Goal: Task Accomplishment & Management: Use online tool/utility

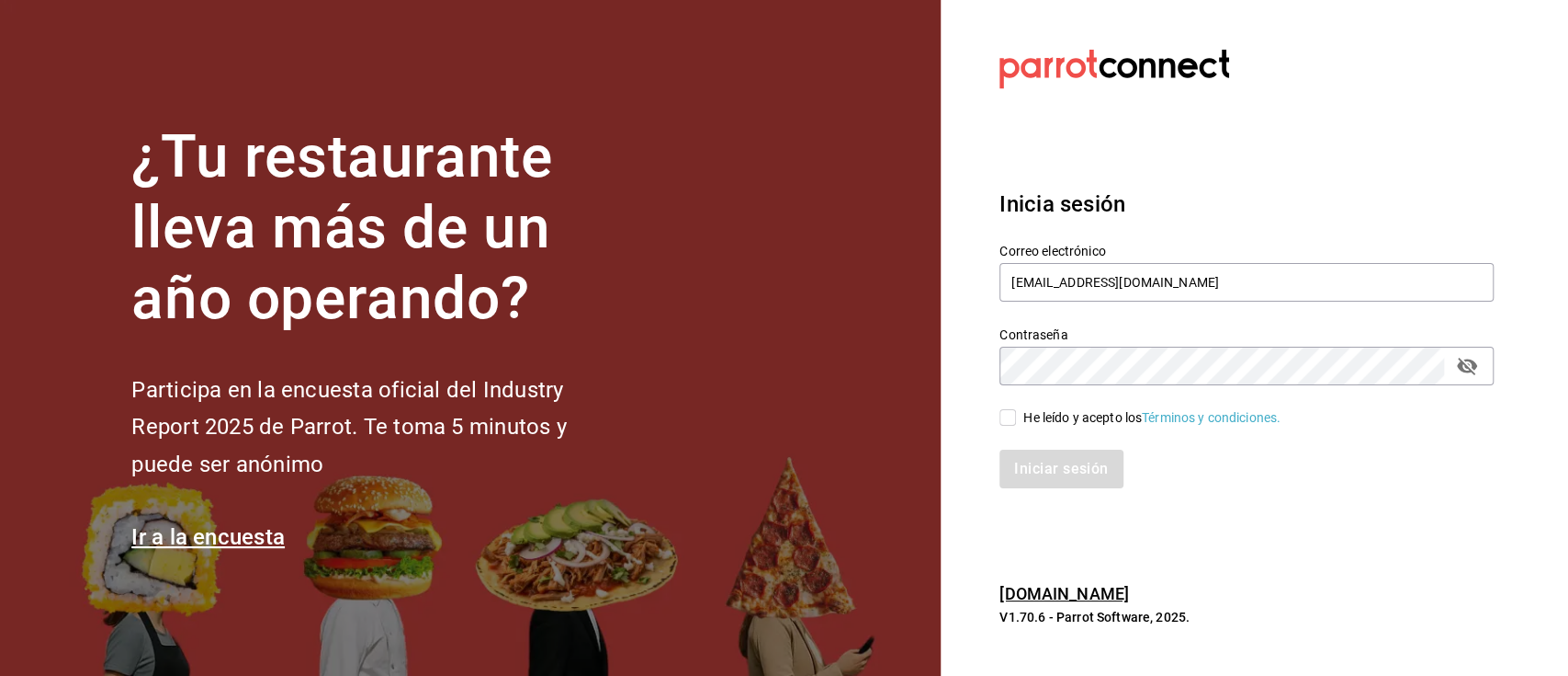
drag, startPoint x: 443, startPoint y: 168, endPoint x: 491, endPoint y: 192, distance: 53.7
drag, startPoint x: 491, startPoint y: 192, endPoint x: 1213, endPoint y: 264, distance: 725.6
click at [1213, 265] on input "sunfagdl@gmail.com" at bounding box center [1246, 282] width 494 height 38
type input "sunfacelaya@gmail.com"
click at [968, 418] on section "Datos incorrectos. Verifica que tu Correo o Contraseña estén bien escritos. Ini…" at bounding box center [1239, 338] width 597 height 676
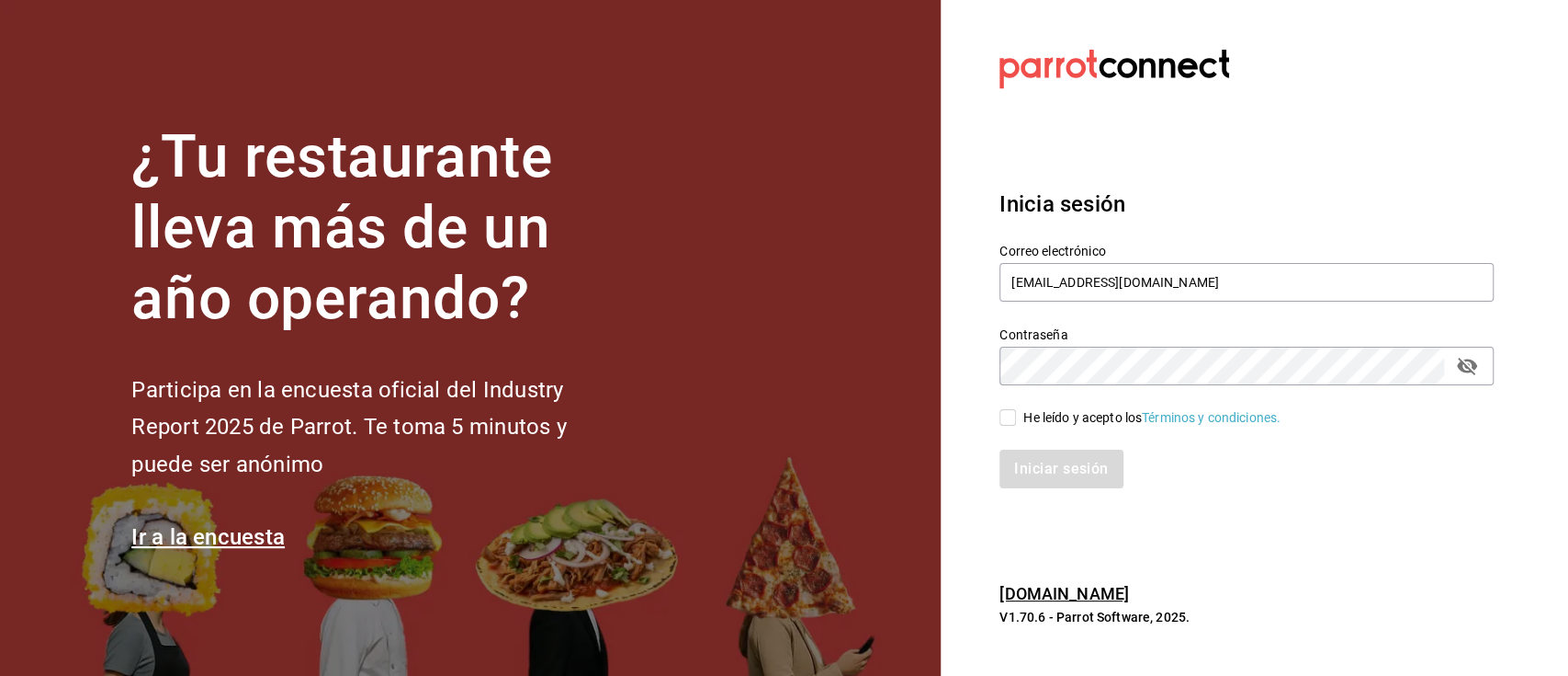
click at [1000, 414] on input "He leído y acepto los Términos y condiciones." at bounding box center [1007, 417] width 17 height 17
checkbox input "true"
click at [1025, 476] on button "Iniciar sesión" at bounding box center [1061, 468] width 125 height 38
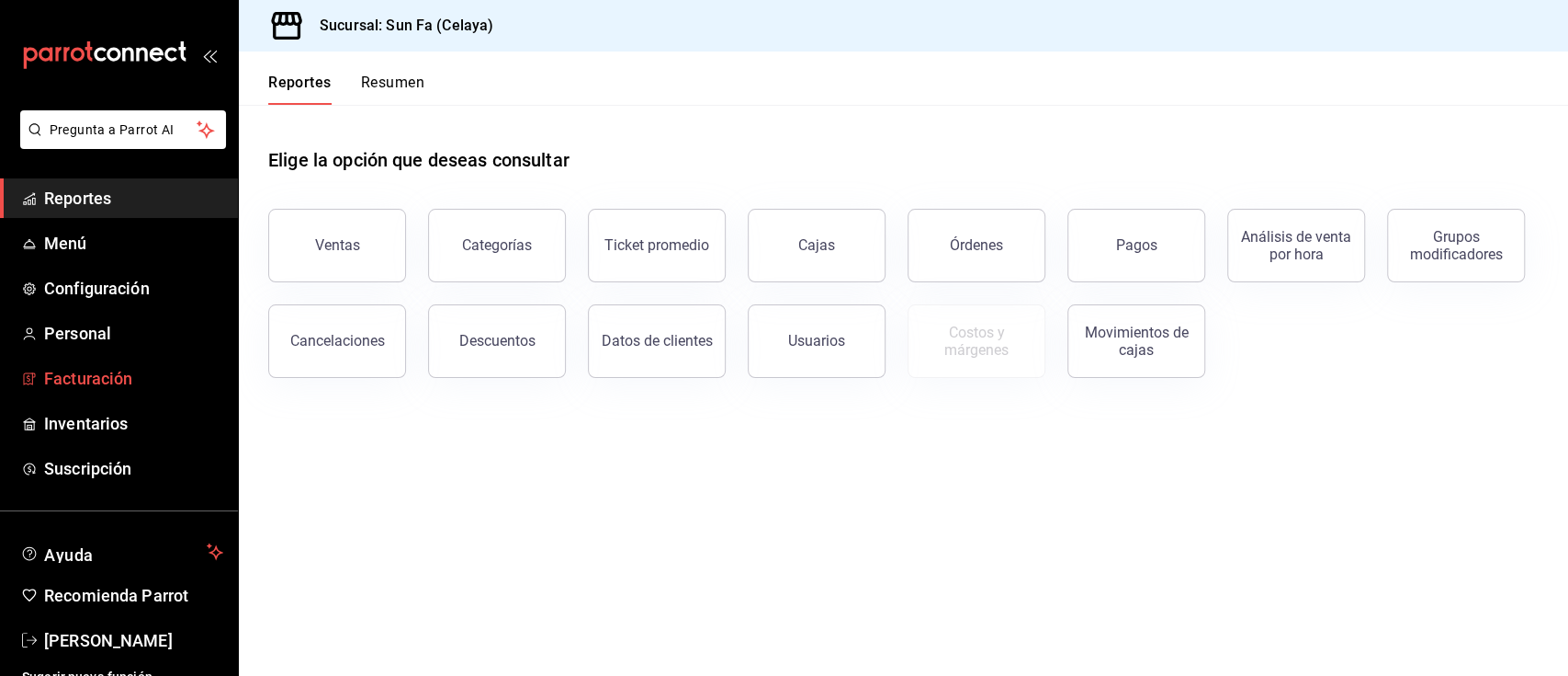
scroll to position [18, 0]
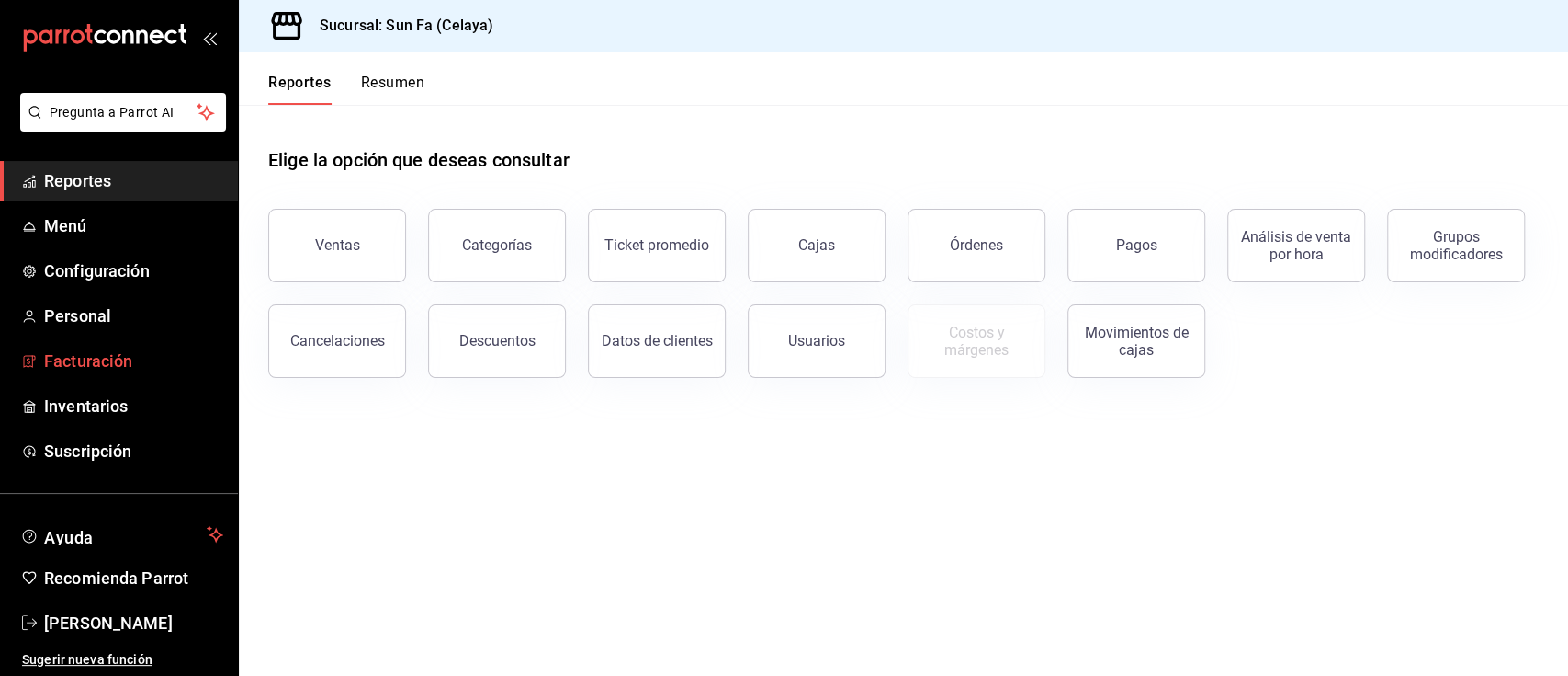
click at [122, 365] on span "Facturación" at bounding box center [133, 360] width 179 height 25
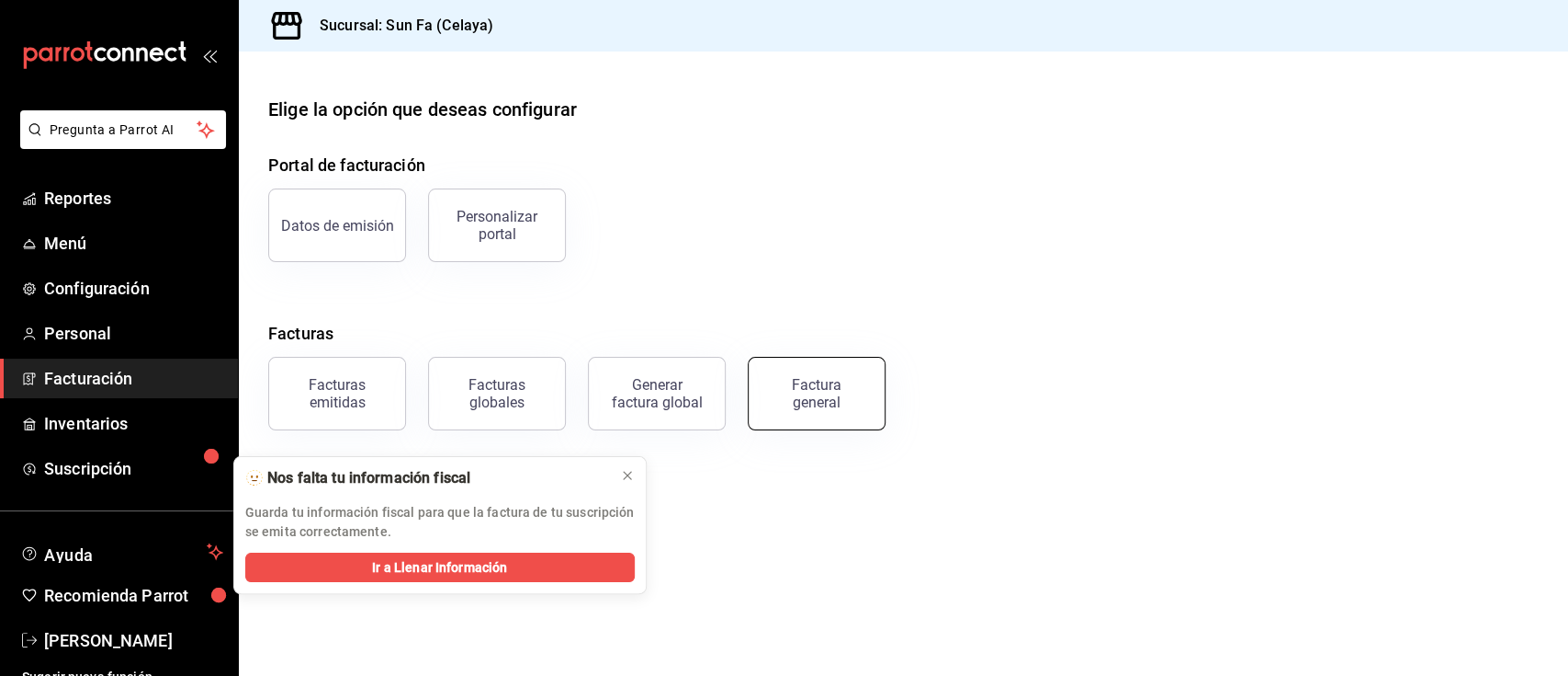
click at [816, 379] on div "Factura general" at bounding box center [817, 393] width 92 height 35
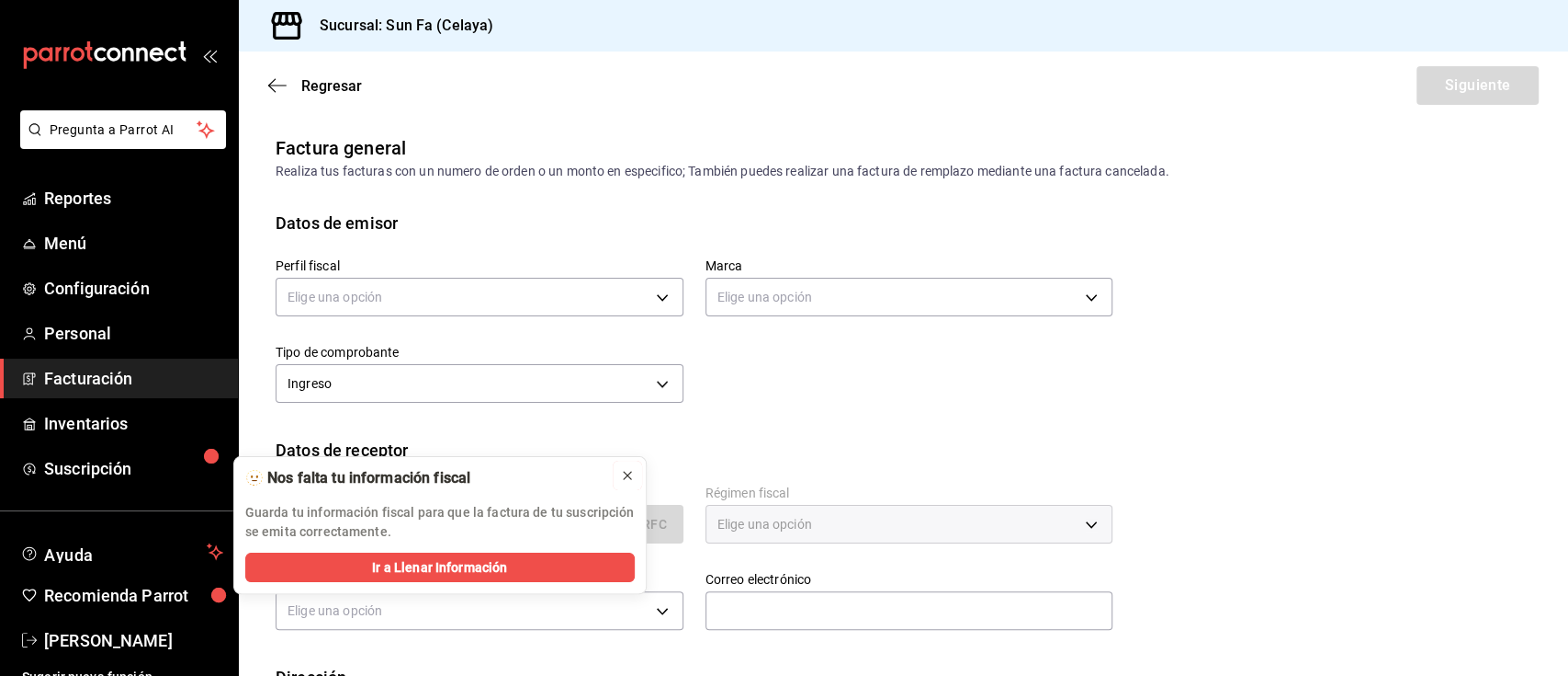
click at [632, 477] on icon at bounding box center [627, 475] width 15 height 15
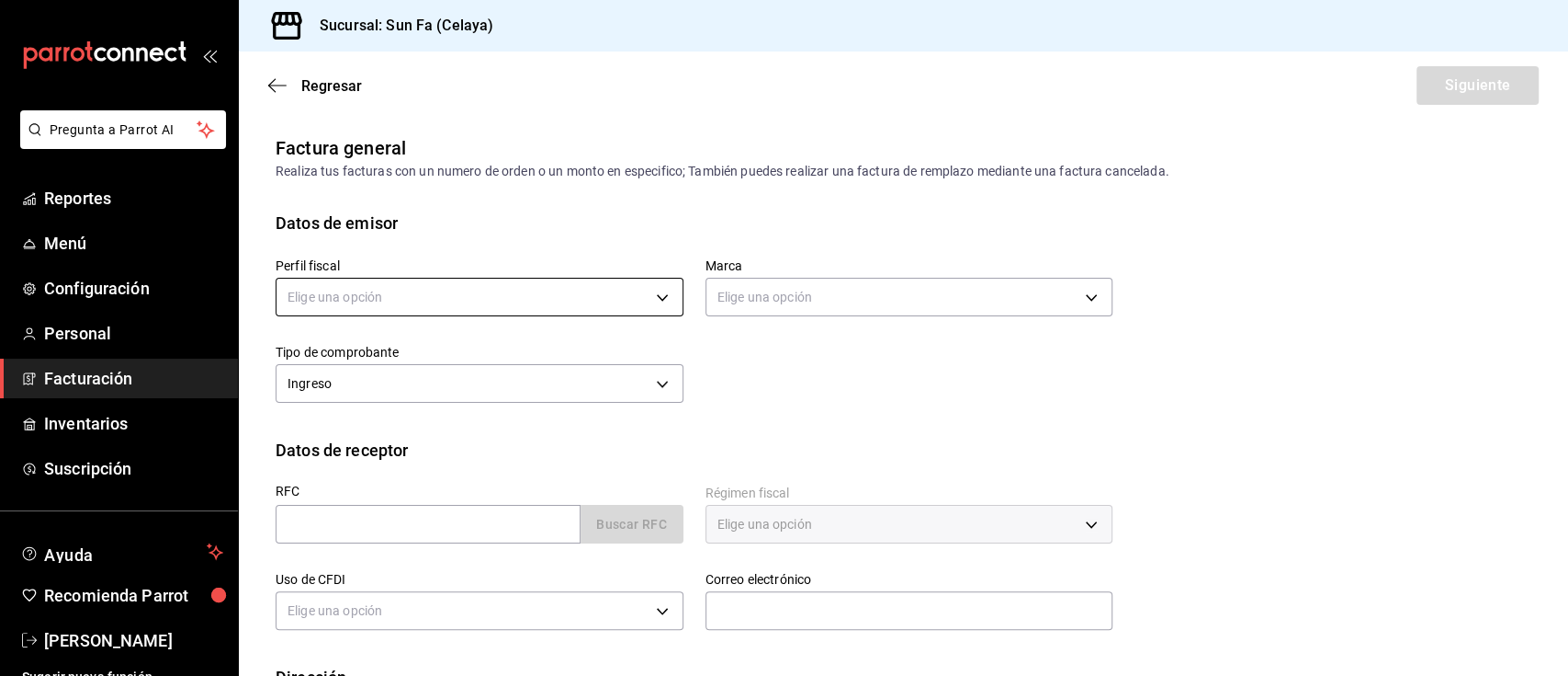
click at [435, 308] on body "Pregunta a Parrot AI Reportes Menú Configuración Personal Facturación Inventari…" at bounding box center [784, 338] width 1568 height 676
click at [375, 403] on li "[PERSON_NAME]" at bounding box center [477, 390] width 400 height 34
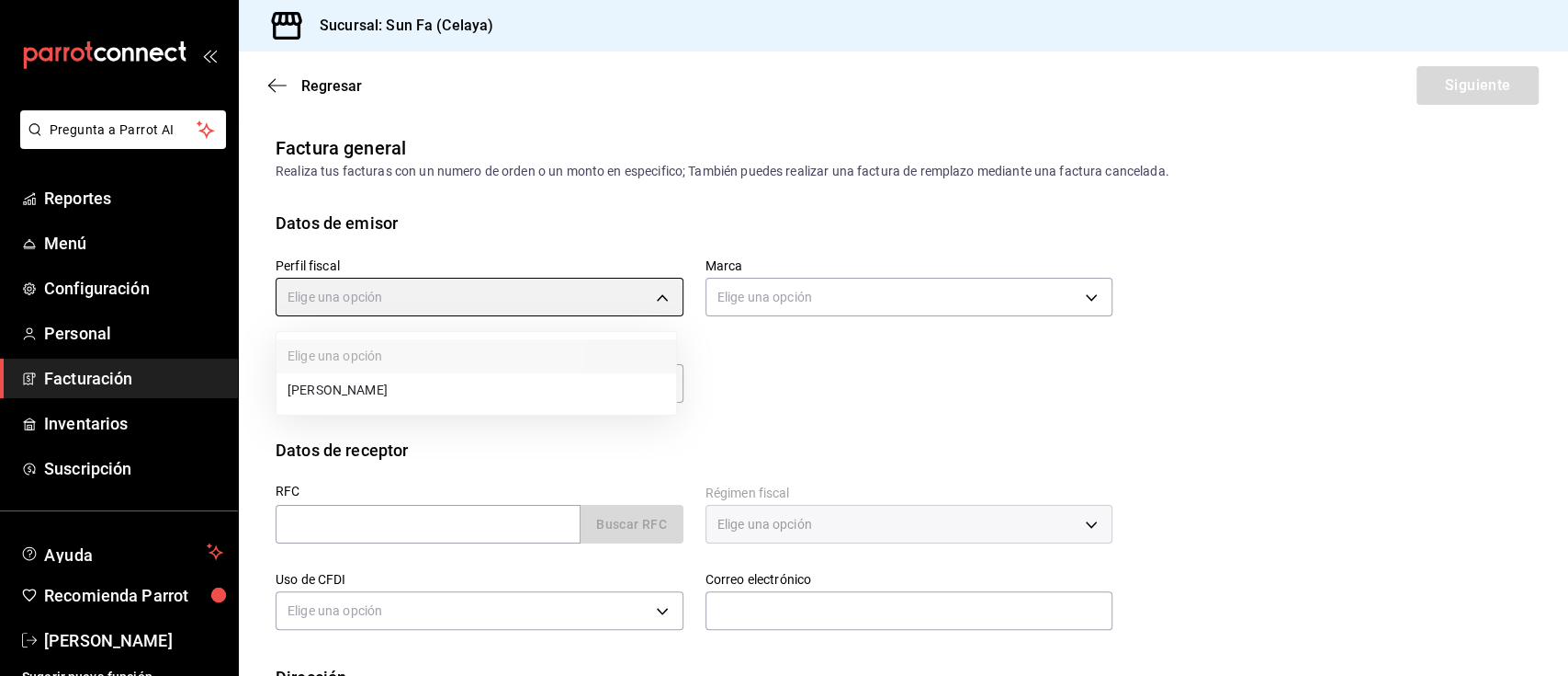
type input "5de252c2-8a04-4d11-aa11-ae9eaaefe40b"
type input "f9836241-0e53-4765-bb47-3c7c3b33dcb2"
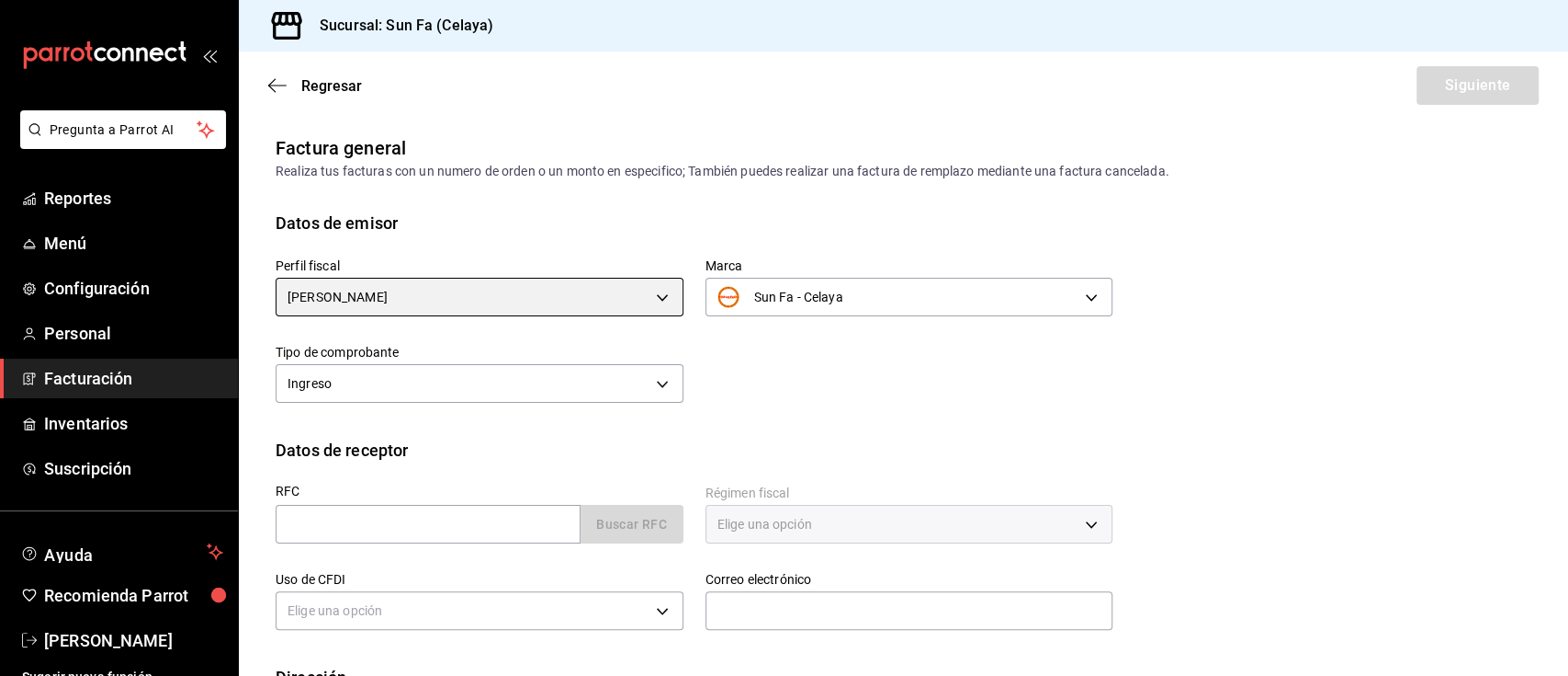
scroll to position [126, 0]
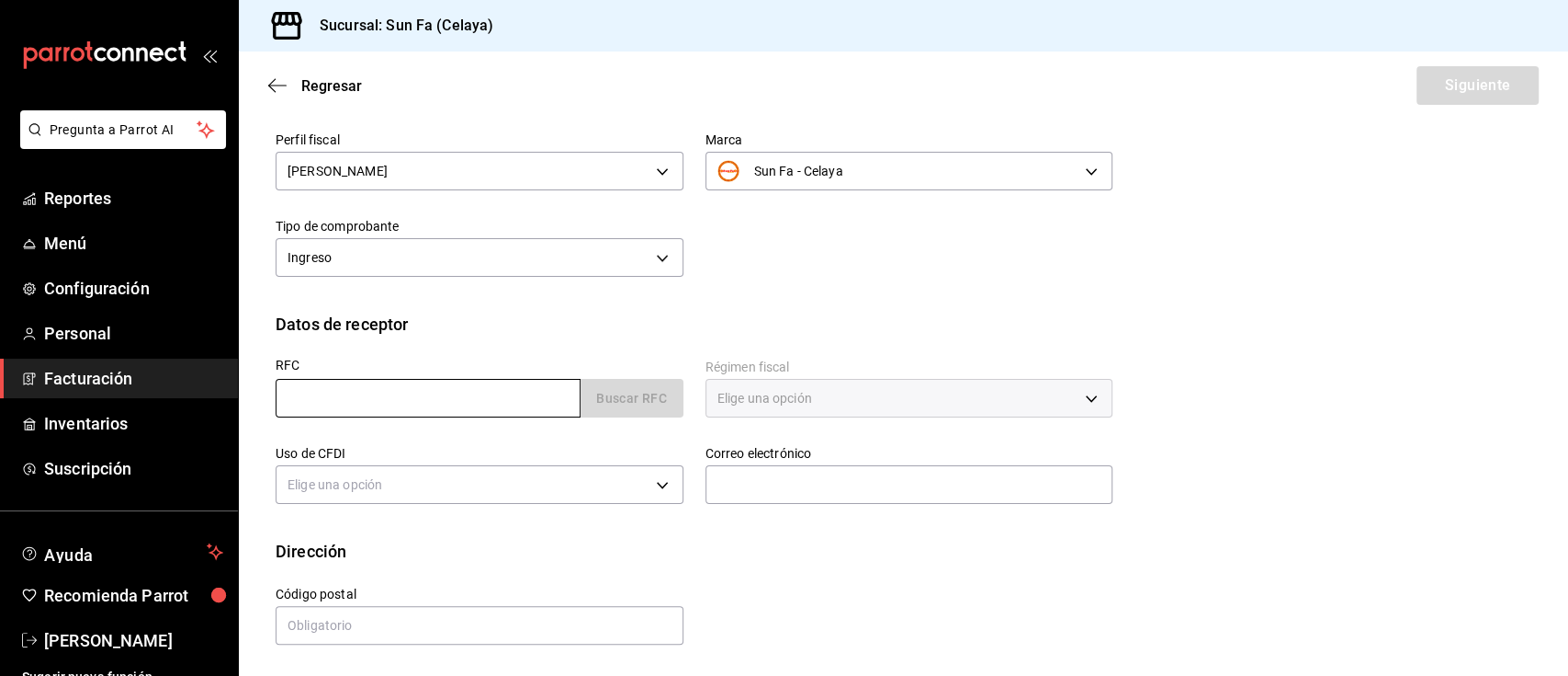
click at [449, 402] on input "text" at bounding box center [428, 397] width 305 height 38
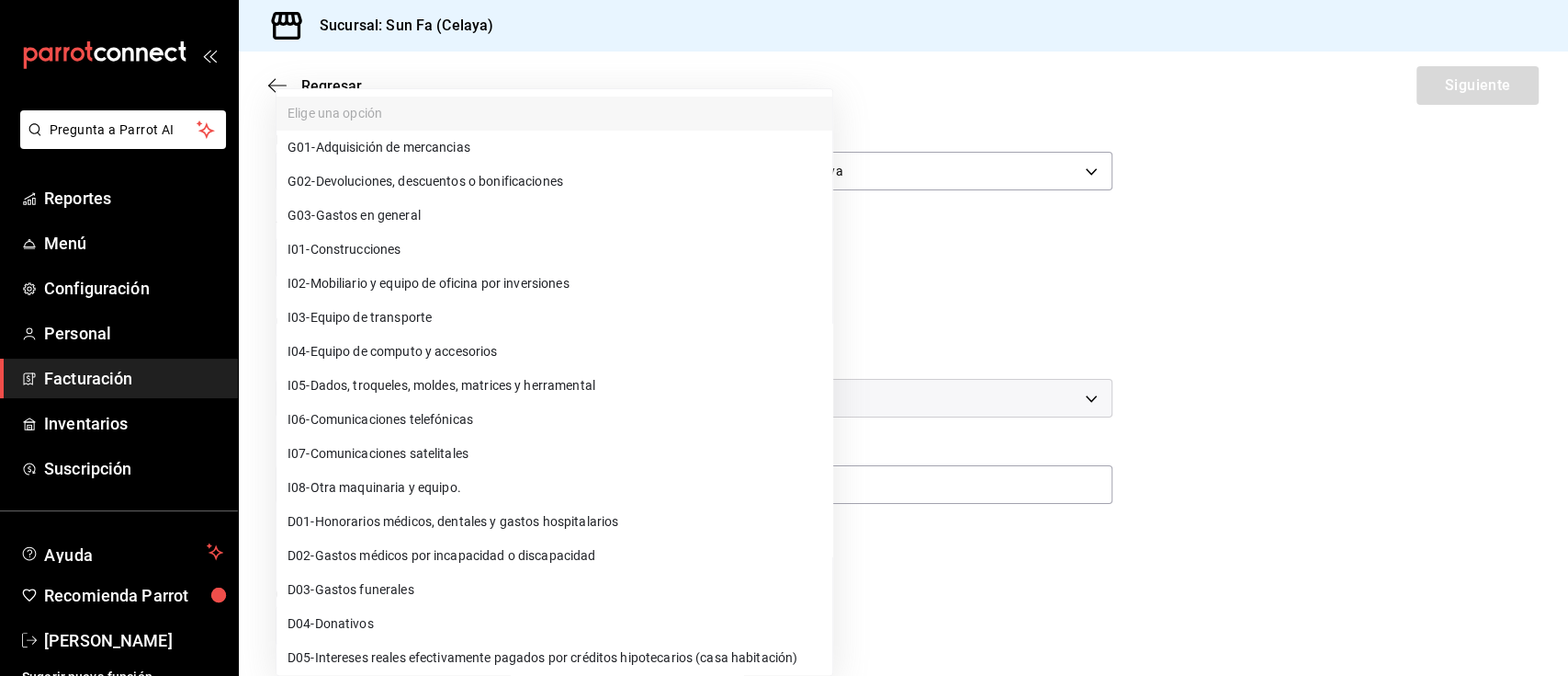
click at [459, 480] on body "Pregunta a Parrot AI Reportes Menú Configuración Personal Facturación Inventari…" at bounding box center [784, 338] width 1568 height 676
click at [1003, 407] on div at bounding box center [784, 338] width 1568 height 676
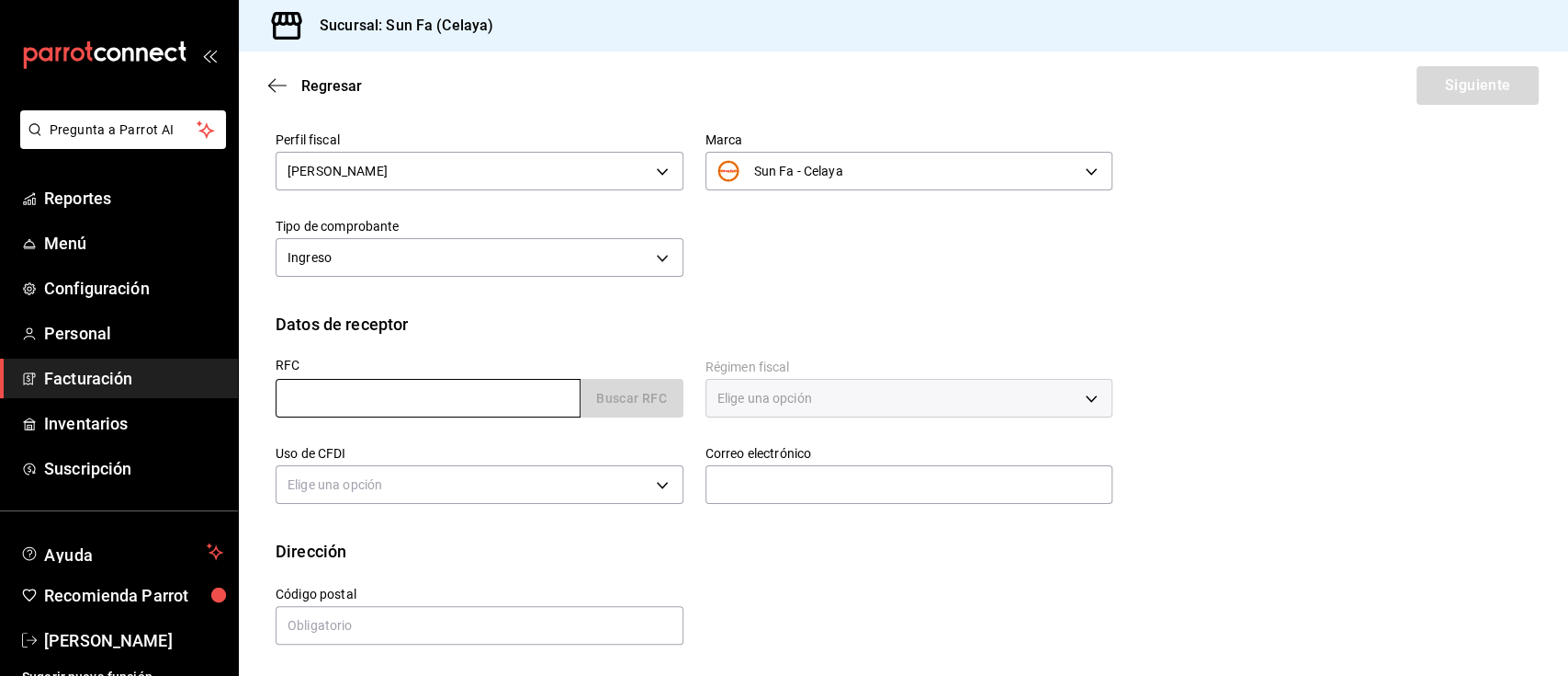
click at [527, 386] on input "text" at bounding box center [428, 397] width 305 height 38
paste input "NWM9709244W4"
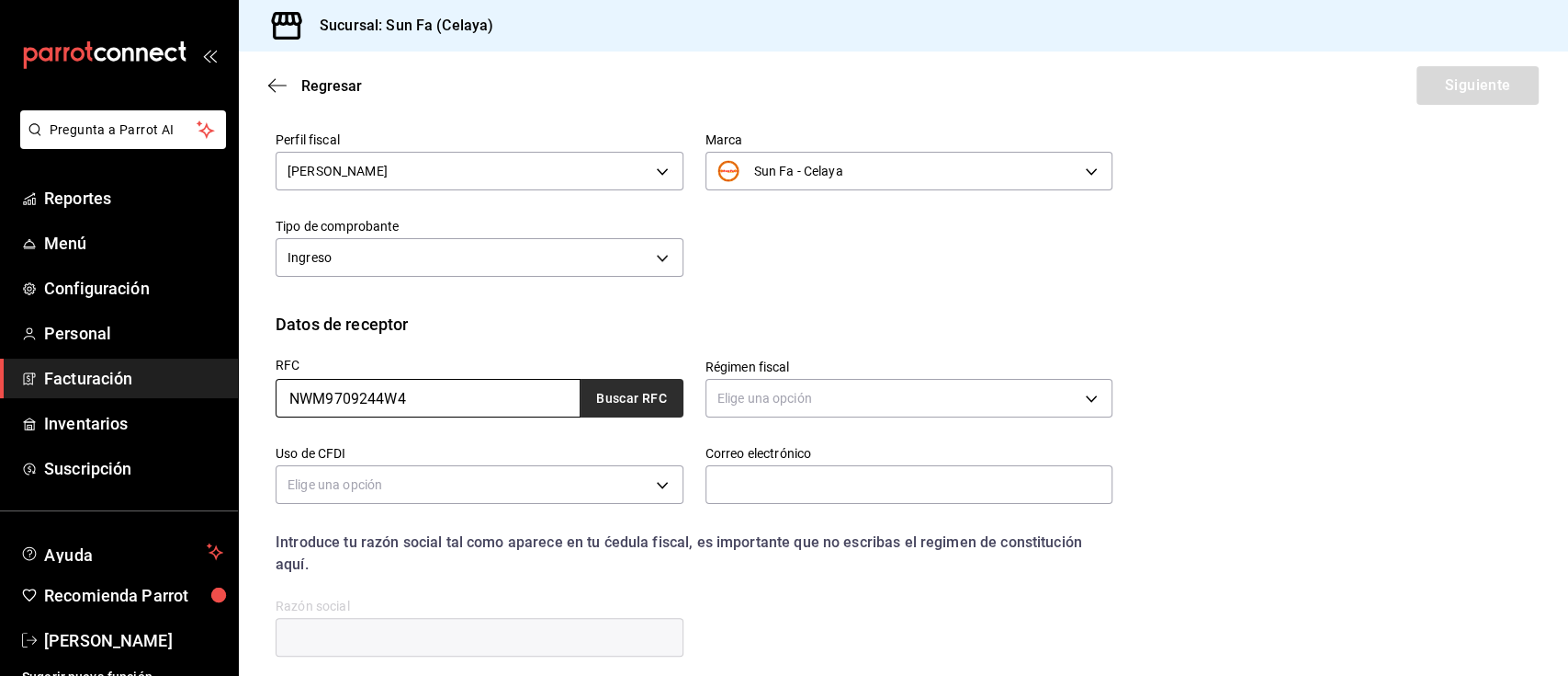
type input "NWM9709244W4"
click at [632, 405] on button "Buscar RFC" at bounding box center [632, 397] width 103 height 38
click at [661, 482] on body "Pregunta a Parrot AI Reportes Menú Configuración Personal Facturación Inventari…" at bounding box center [784, 338] width 1568 height 676
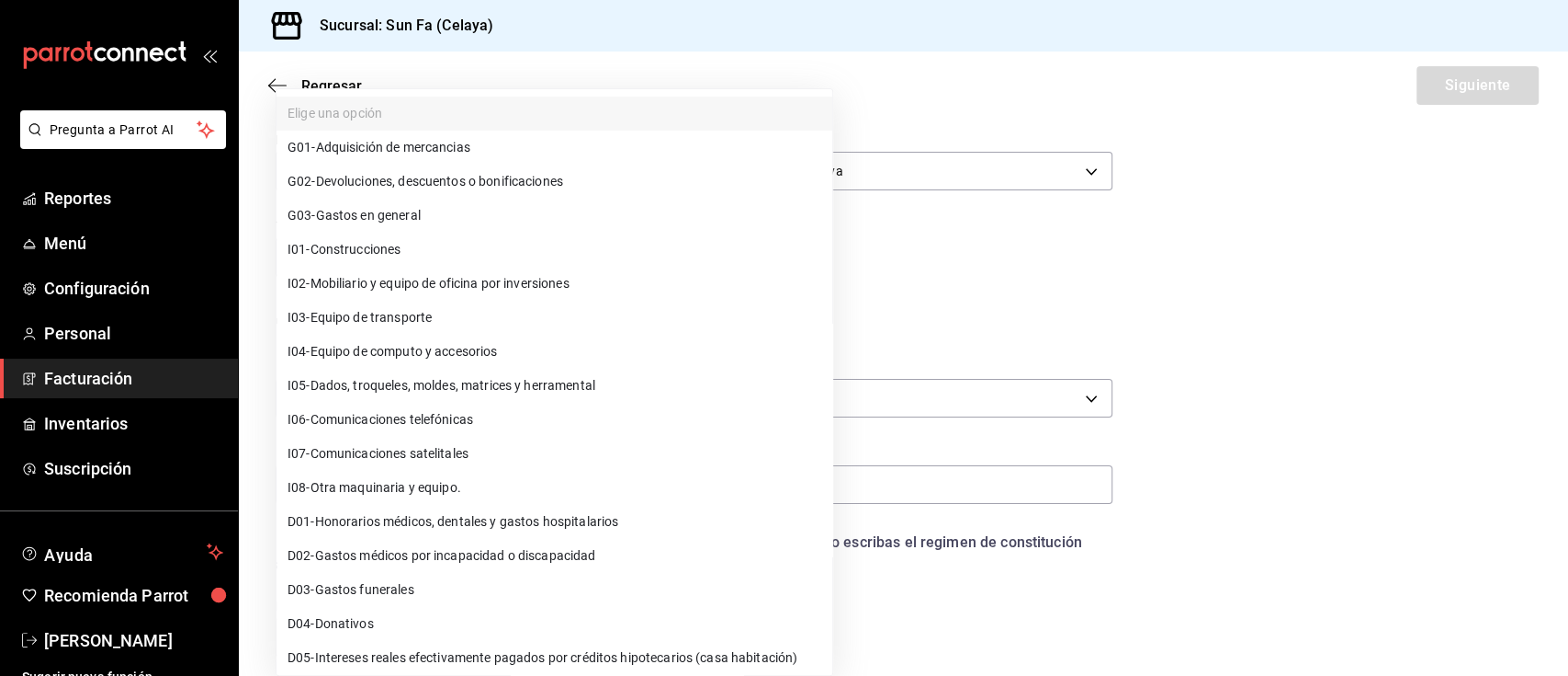
click at [354, 218] on span "G03 - Gastos en general" at bounding box center [354, 216] width 133 height 20
type input "G03"
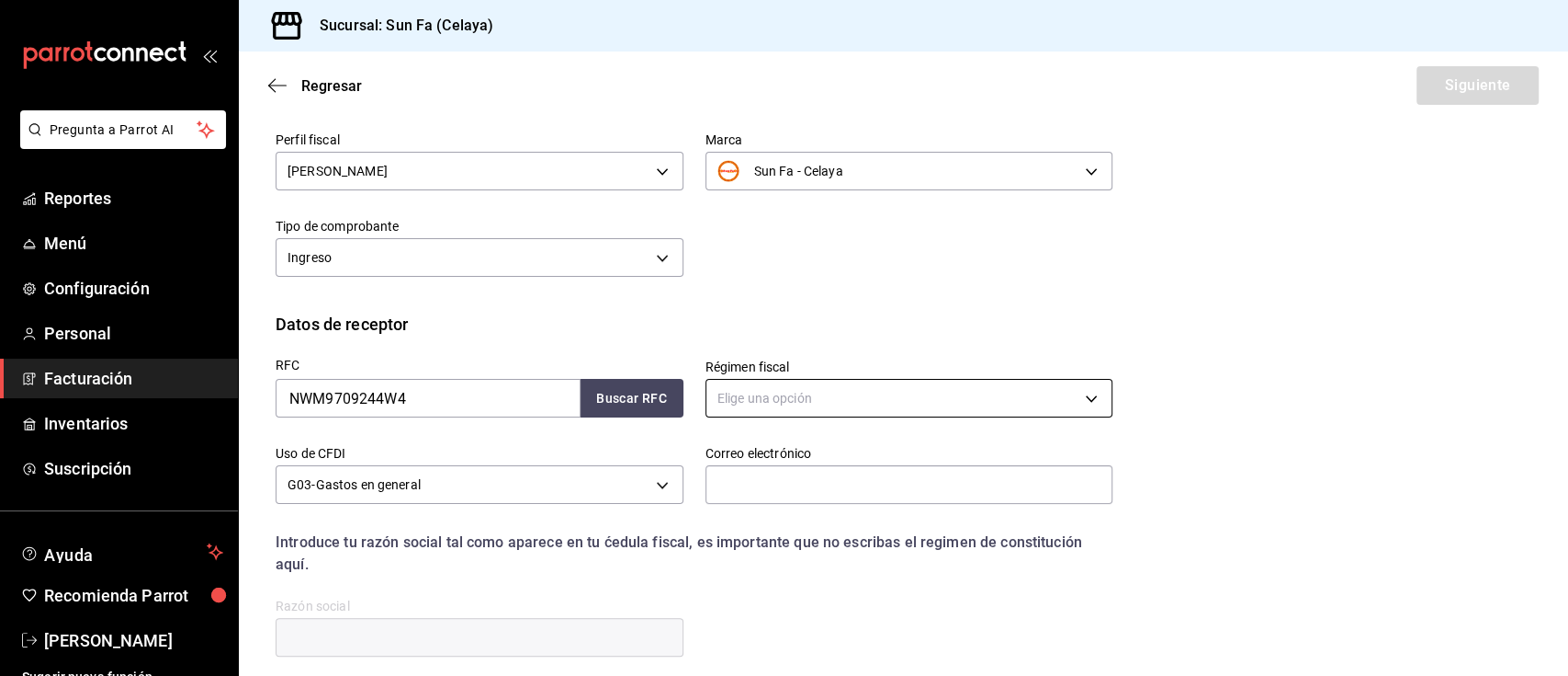
click at [803, 390] on body "Pregunta a Parrot AI Reportes Menú Configuración Personal Facturación Inventari…" at bounding box center [784, 338] width 1568 height 676
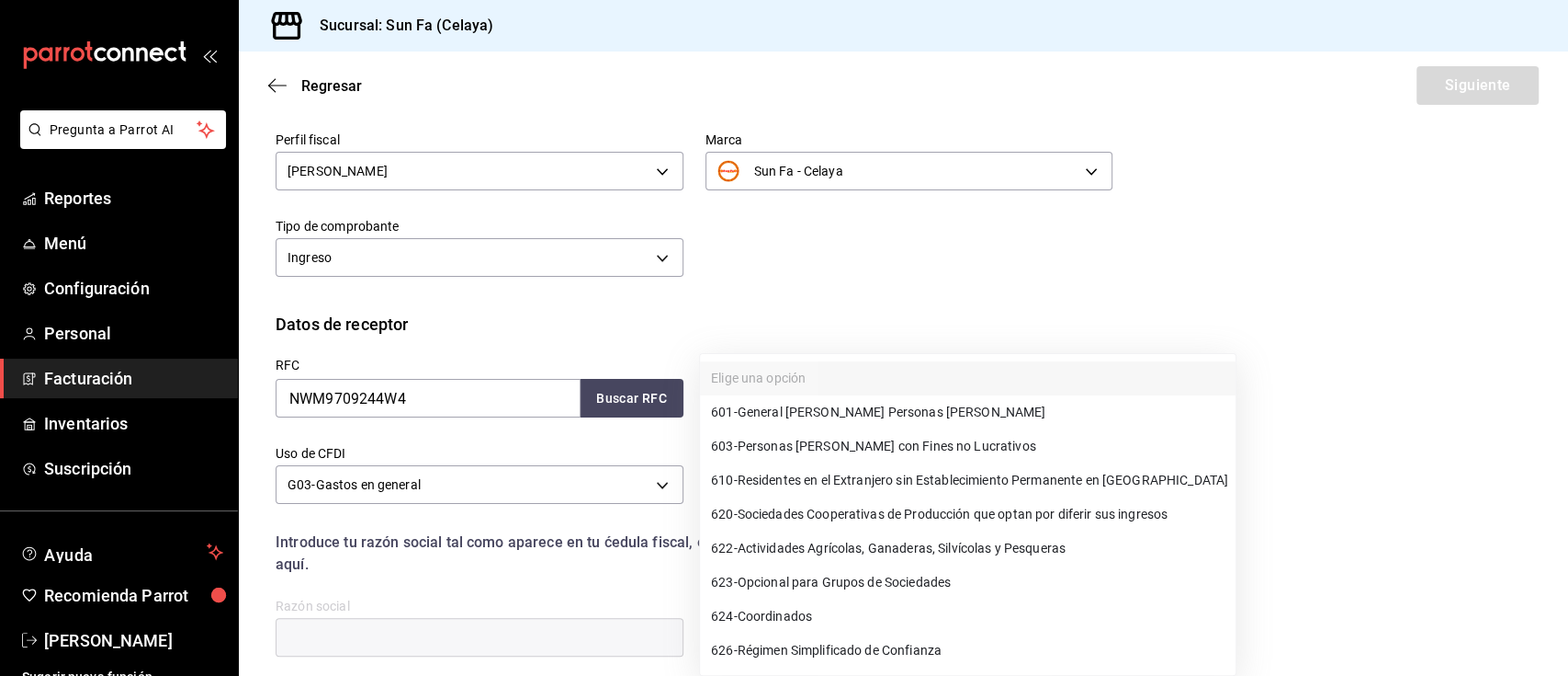
click at [863, 407] on span "601 - General [PERSON_NAME] Personas [PERSON_NAME]" at bounding box center [878, 412] width 334 height 20
type input "601"
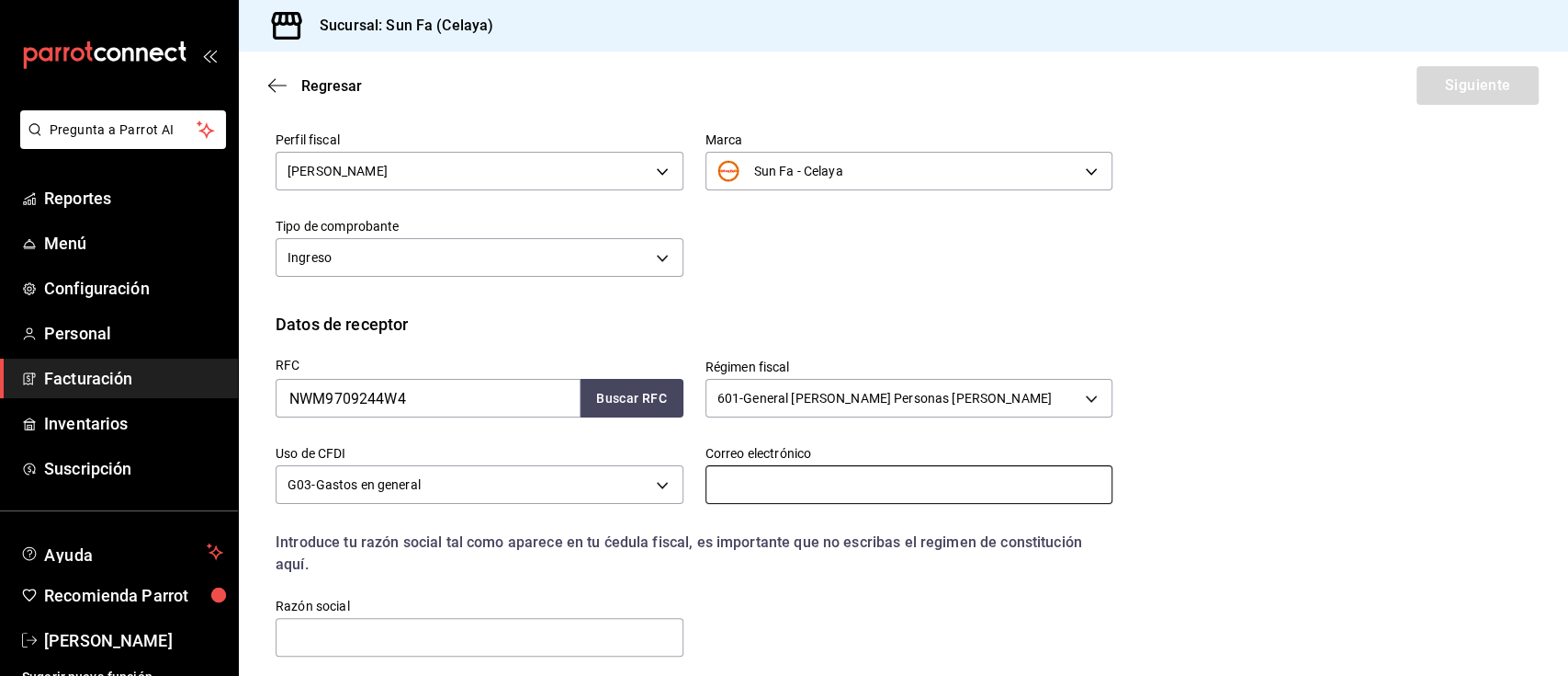
click at [749, 475] on input "text" at bounding box center [909, 484] width 408 height 38
click at [384, 630] on input "text" at bounding box center [480, 637] width 408 height 38
paste input "NUEVA WAL MART DE [GEOGRAPHIC_DATA]"
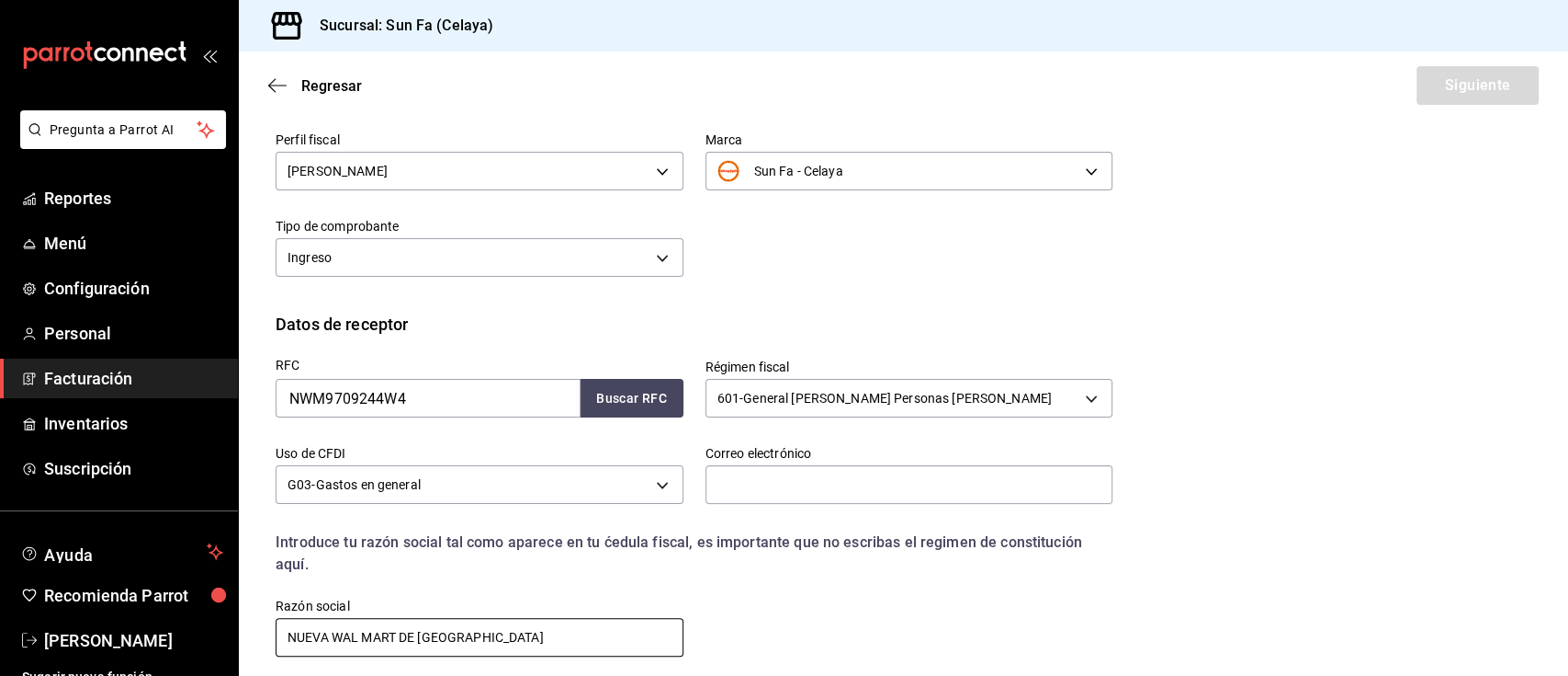
type input "NUEVA WAL MART DE [GEOGRAPHIC_DATA]"
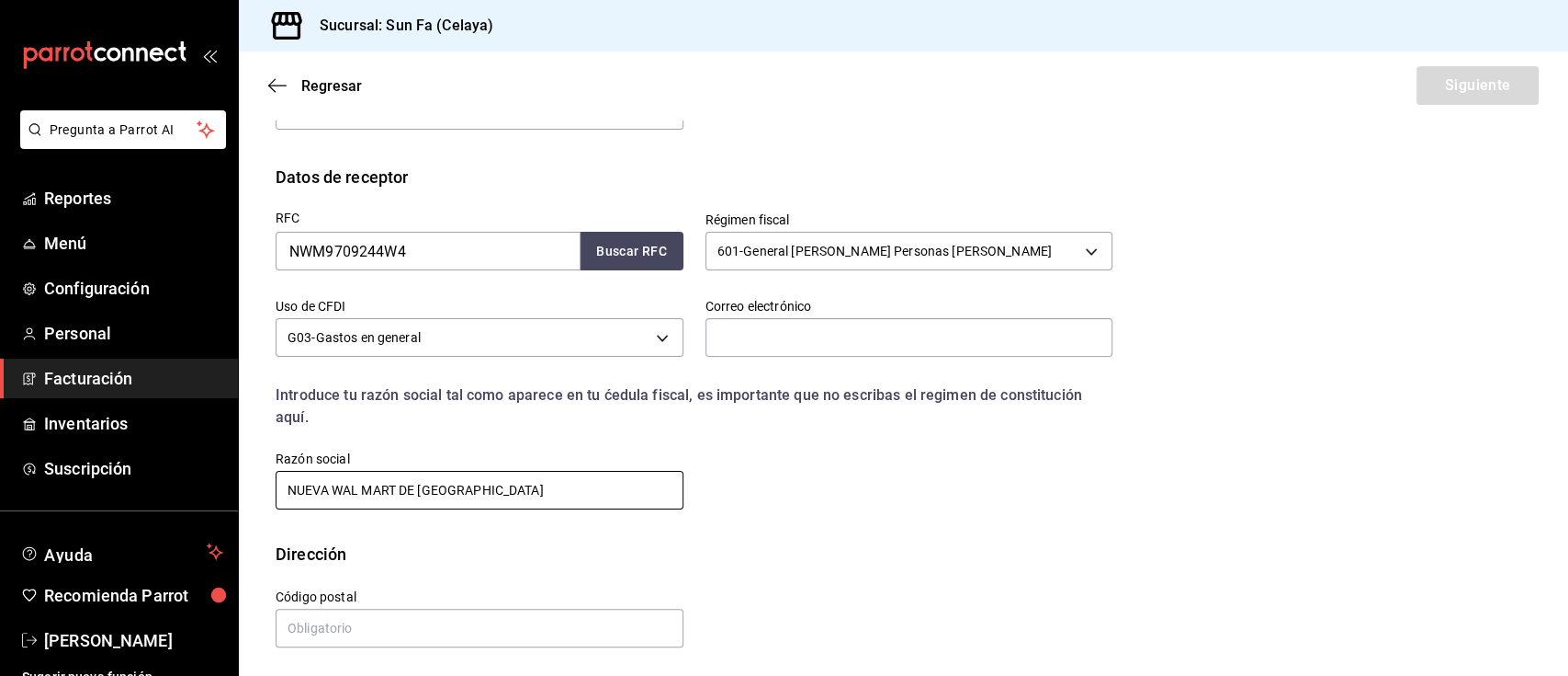
scroll to position [277, 0]
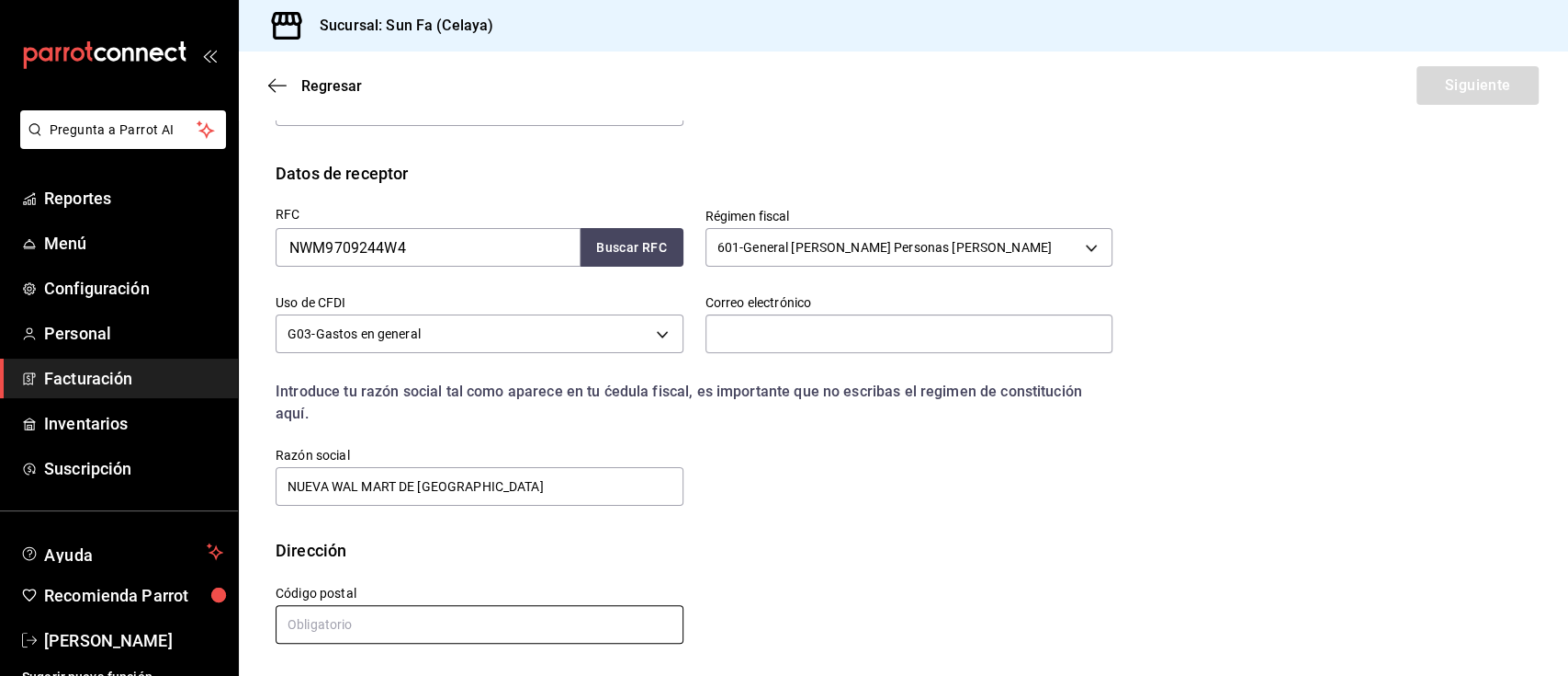
click at [402, 606] on input "text" at bounding box center [480, 623] width 408 height 38
type input "27770"
click at [824, 338] on input "text" at bounding box center [909, 333] width 408 height 38
paste input "[EMAIL_ADDRESS][DOMAIN_NAME]"
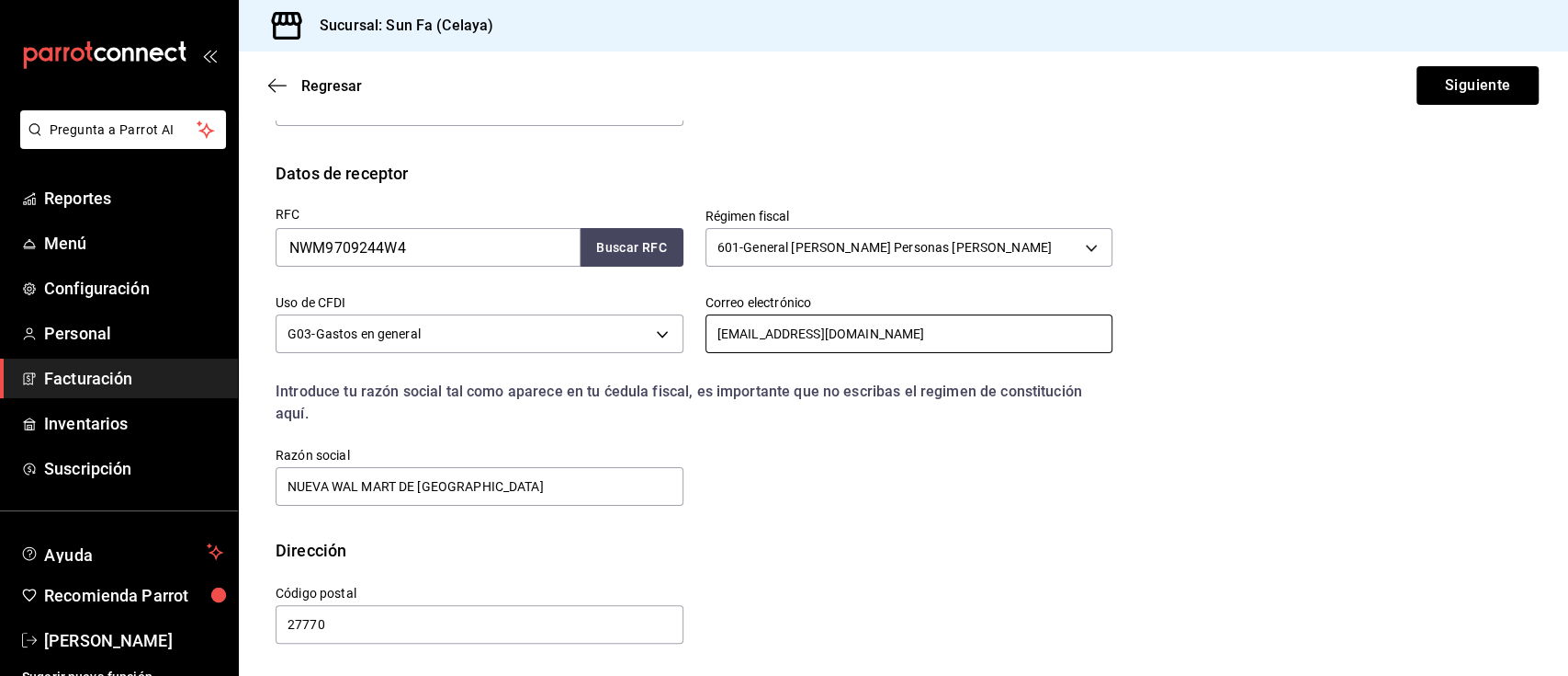
type input "[EMAIL_ADDRESS][DOMAIN_NAME]"
click at [1441, 80] on button "Siguiente" at bounding box center [1478, 84] width 123 height 38
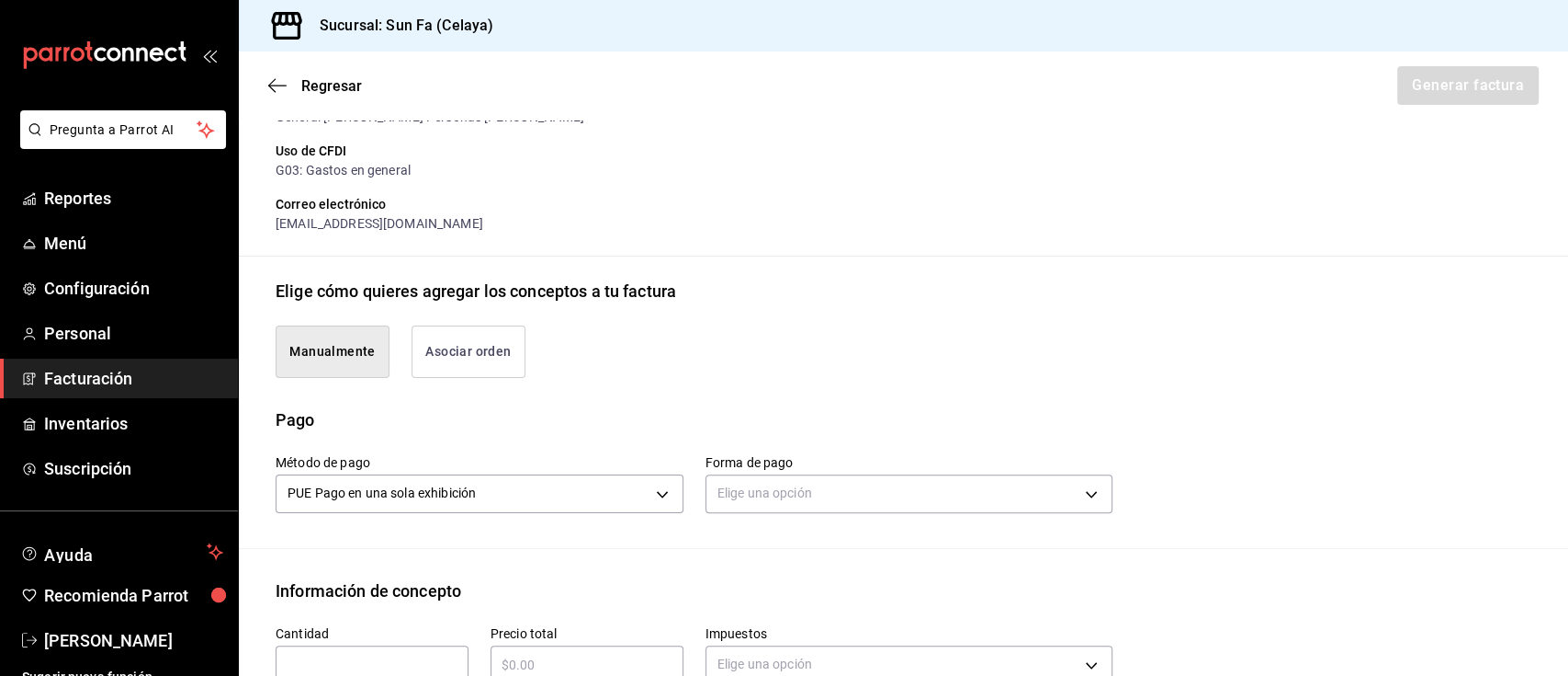
click at [460, 354] on button "Asociar orden" at bounding box center [469, 351] width 114 height 52
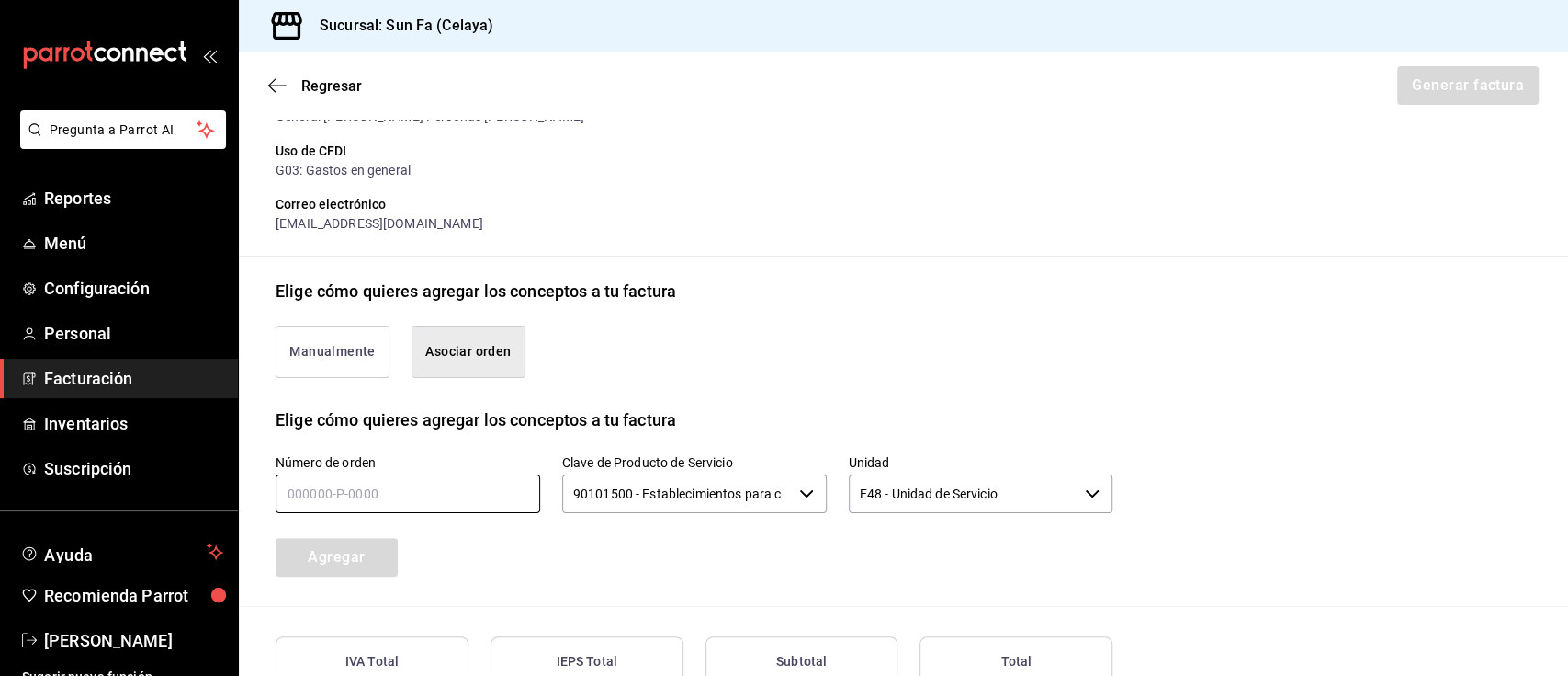
click at [407, 482] on input "text" at bounding box center [408, 493] width 265 height 38
type input "050925-P-0078"
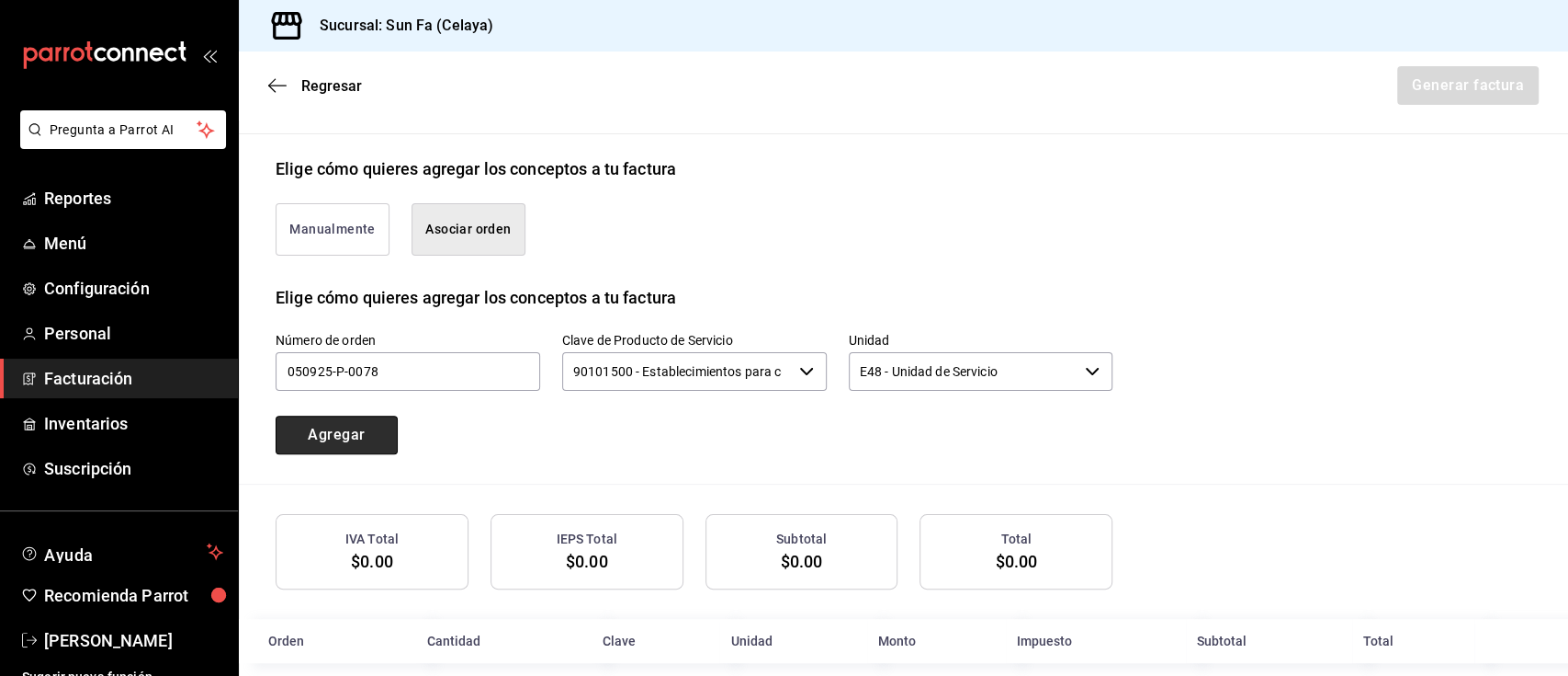
click at [345, 425] on button "Agregar" at bounding box center [336, 434] width 123 height 38
click at [348, 232] on button "Manualmente" at bounding box center [332, 229] width 114 height 52
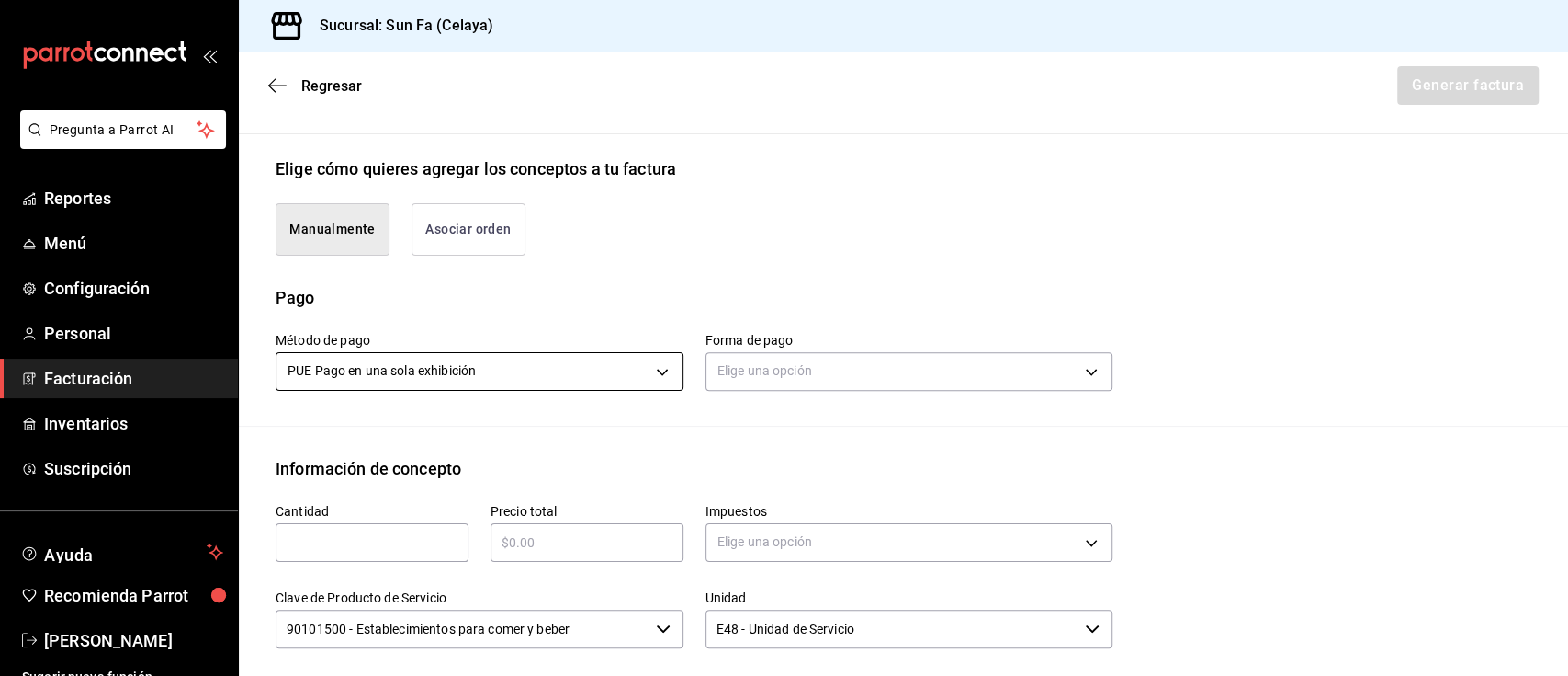
click at [666, 377] on body "Pregunta a Parrot AI Reportes Menú Configuración Personal Facturación Inventari…" at bounding box center [784, 338] width 1568 height 676
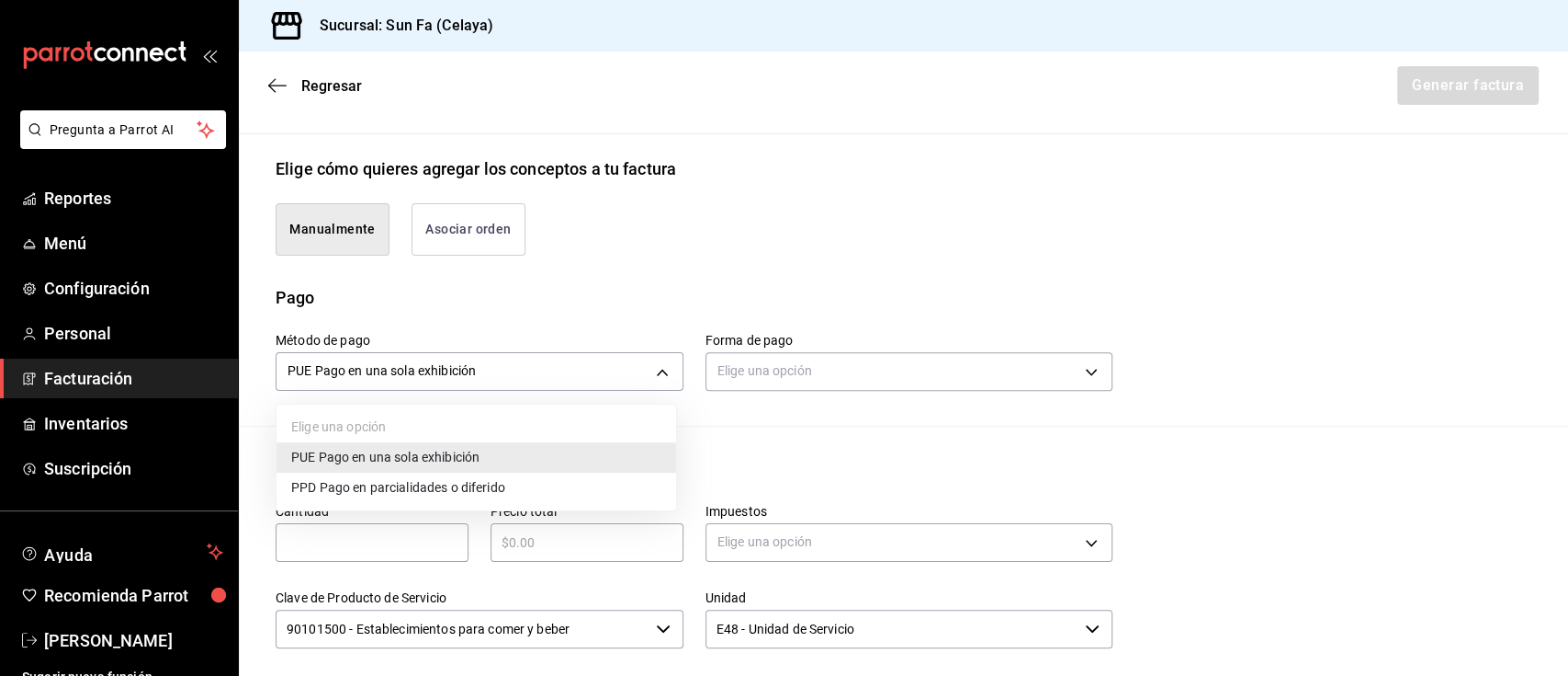
click at [820, 405] on div at bounding box center [784, 338] width 1568 height 676
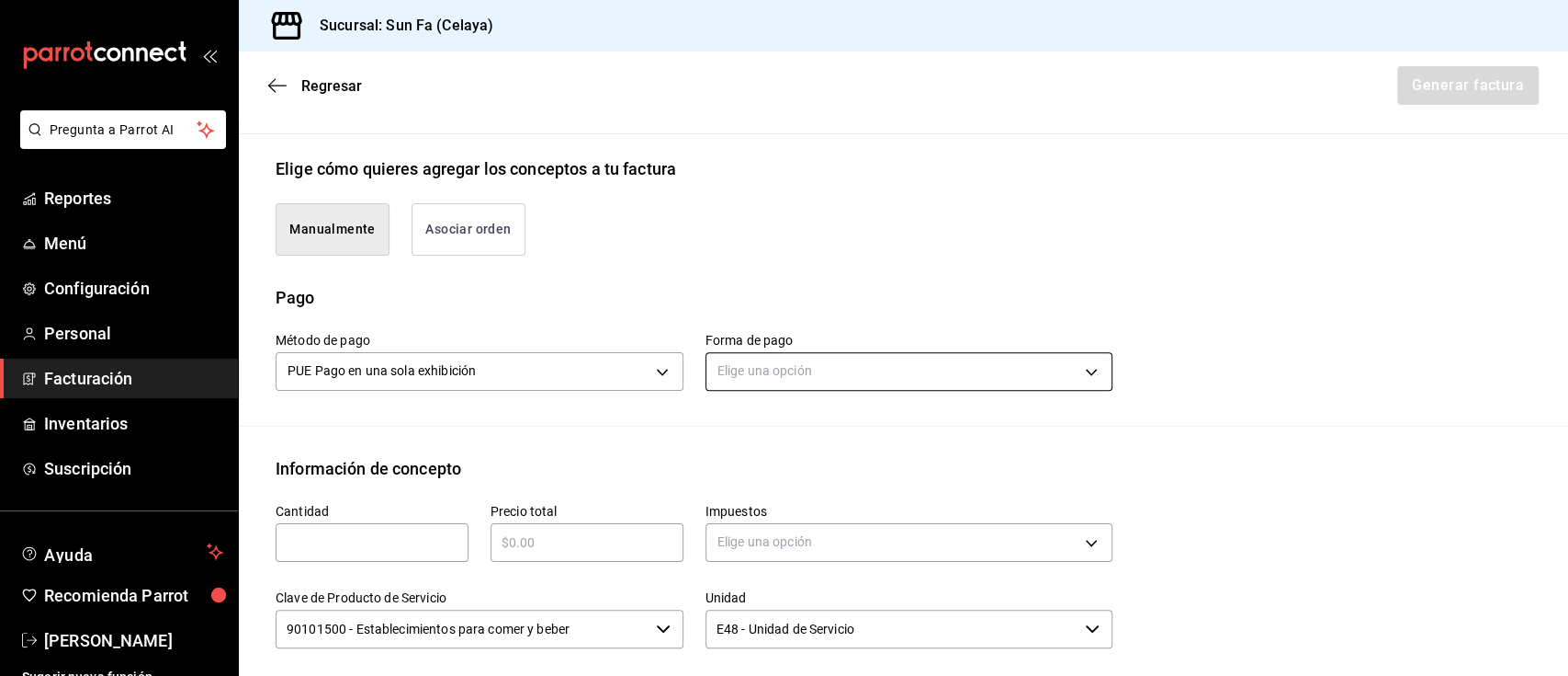
click at [884, 364] on body "Pregunta a Parrot AI Reportes Menú Configuración Personal Facturación Inventari…" at bounding box center [784, 338] width 1568 height 676
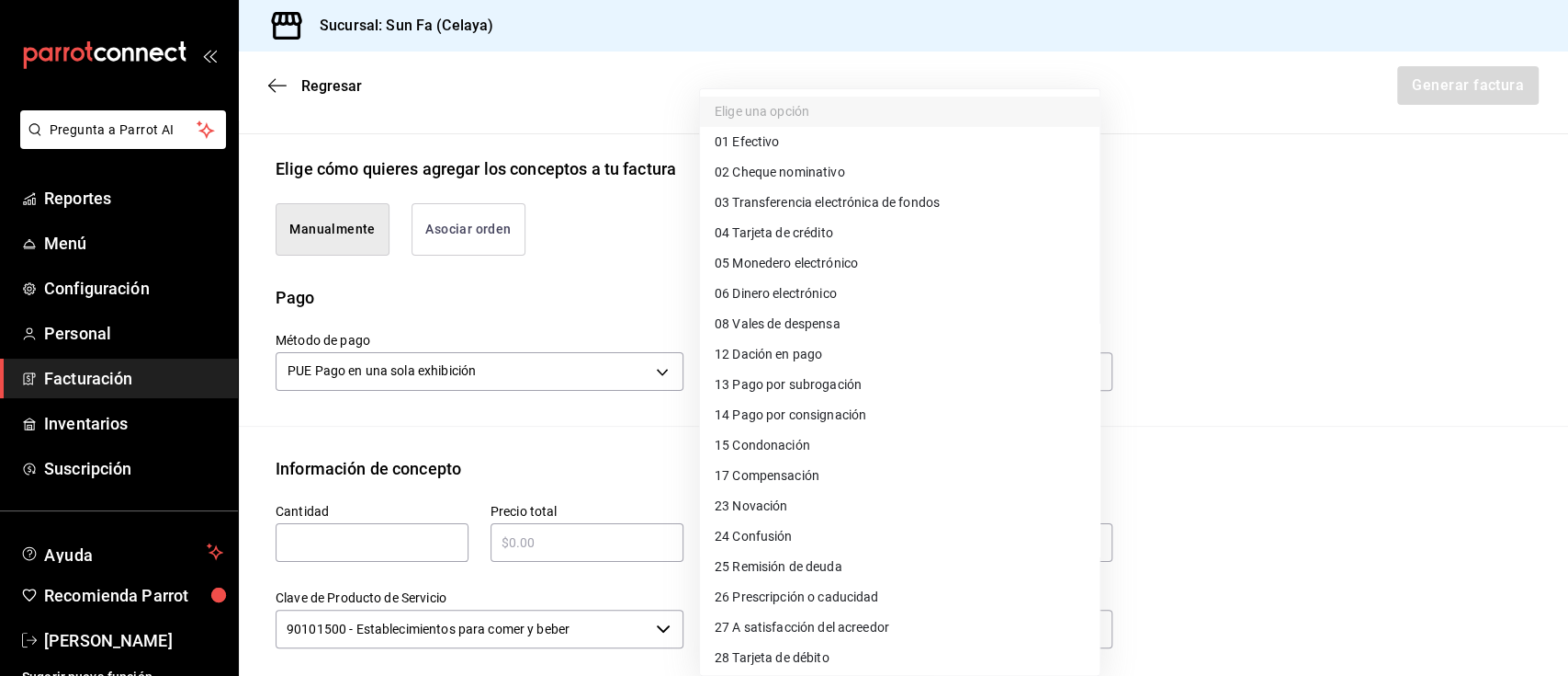
click at [619, 363] on div at bounding box center [784, 338] width 1568 height 676
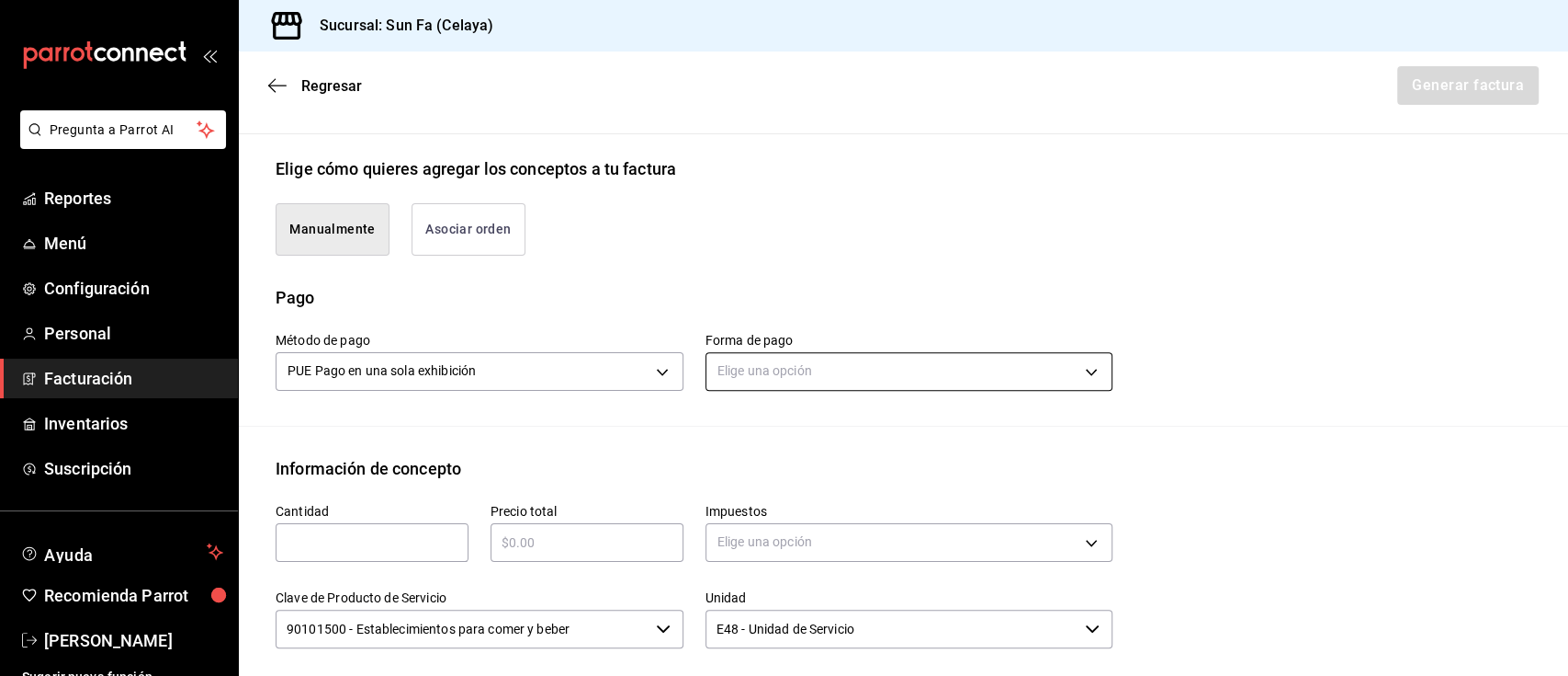
click at [846, 371] on body "Pregunta a Parrot AI Reportes Menú Configuración Personal Facturación Inventari…" at bounding box center [784, 338] width 1568 height 676
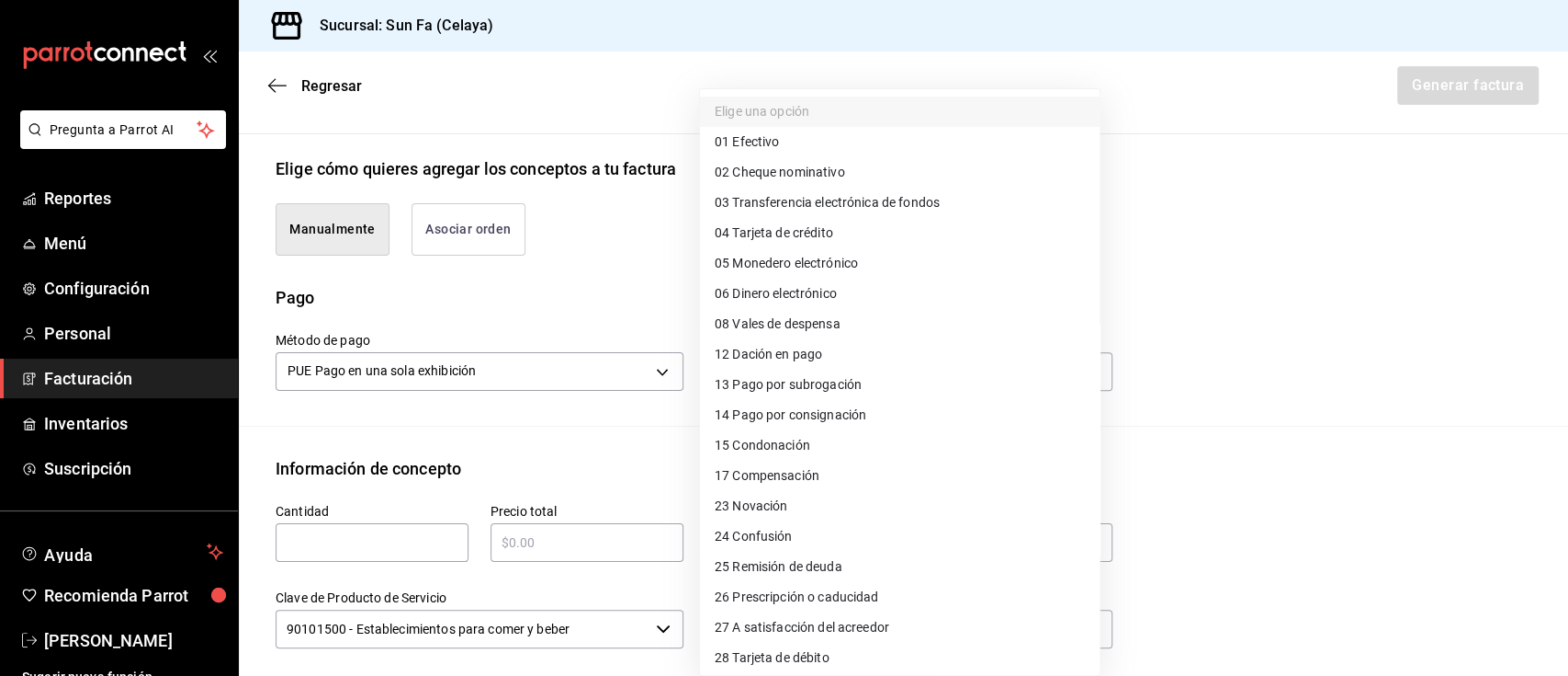
click at [799, 141] on li "01 Efectivo" at bounding box center [900, 141] width 400 height 30
type input "01"
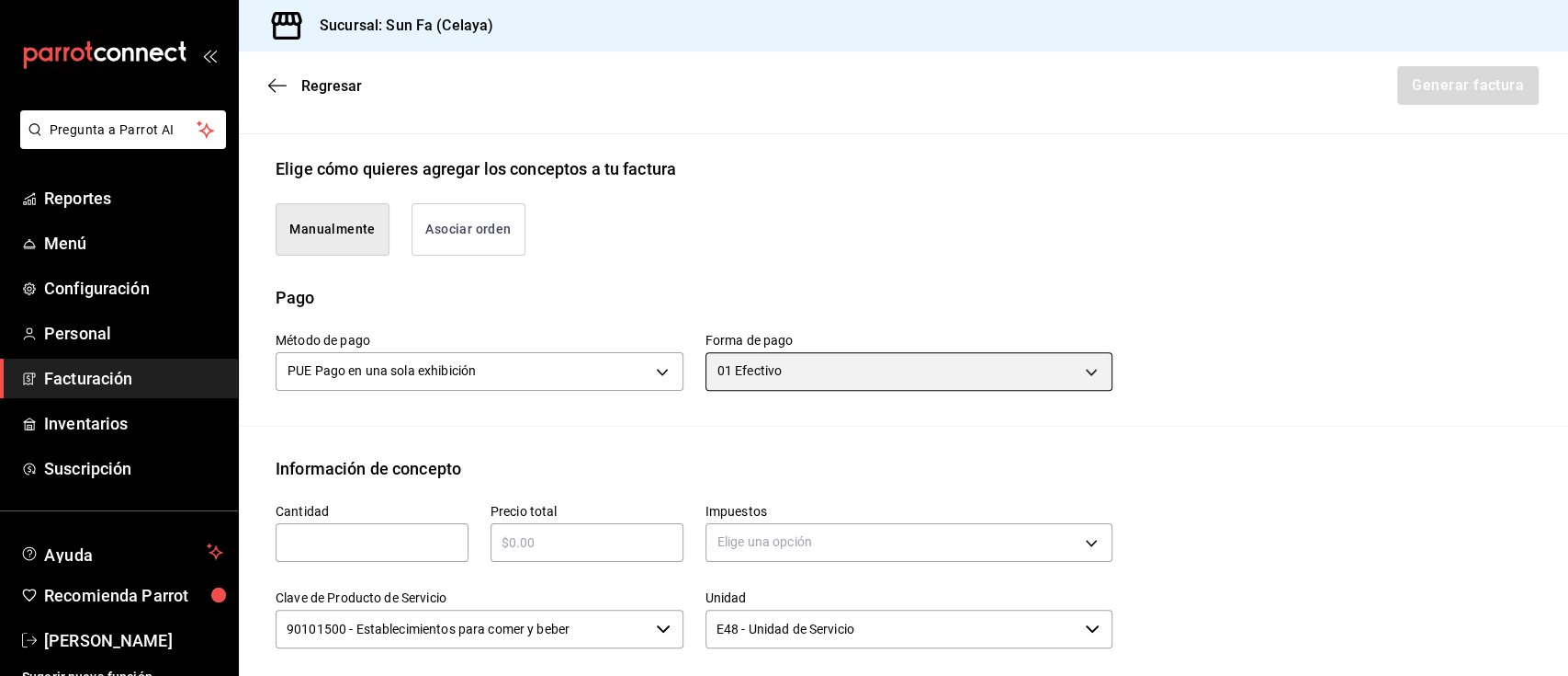
scroll to position [763, 0]
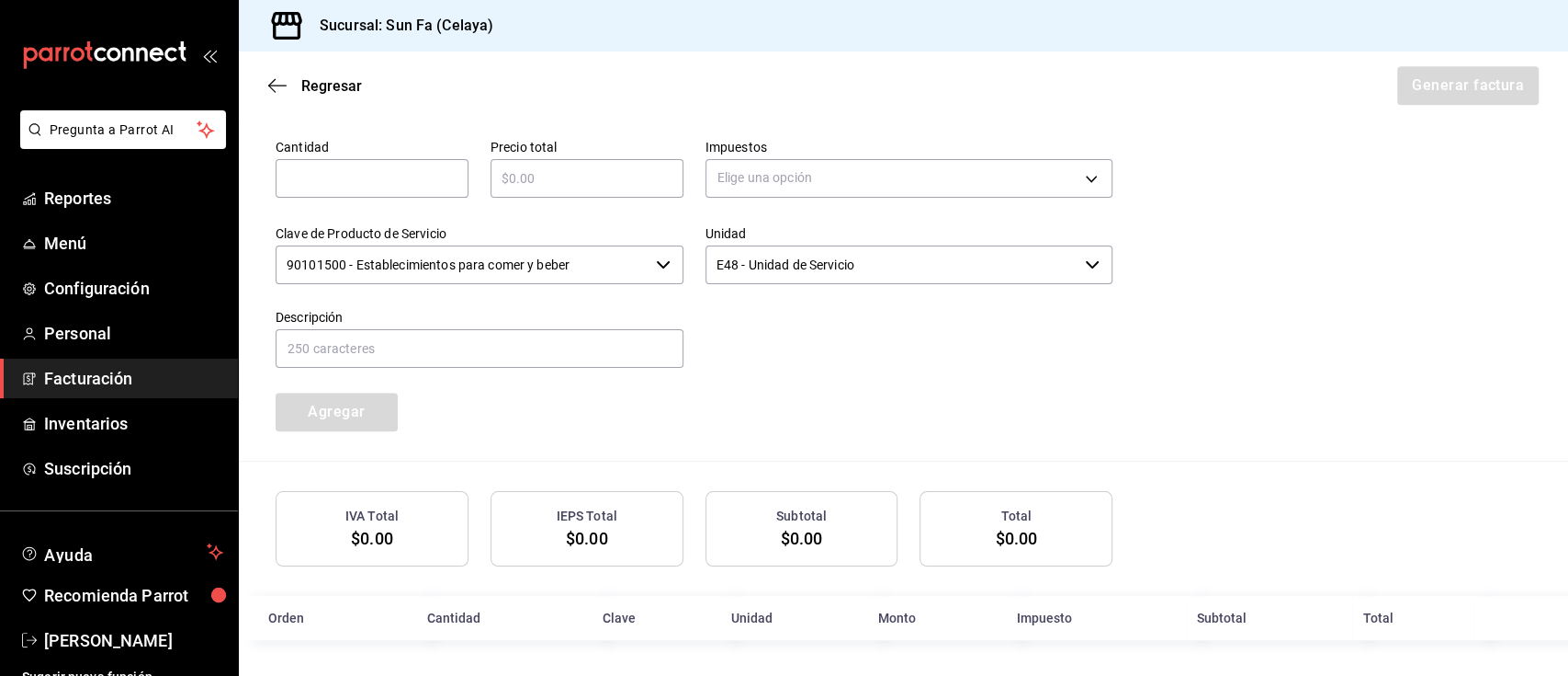
click at [402, 175] on input "text" at bounding box center [372, 178] width 193 height 22
type input "1"
type input "$475"
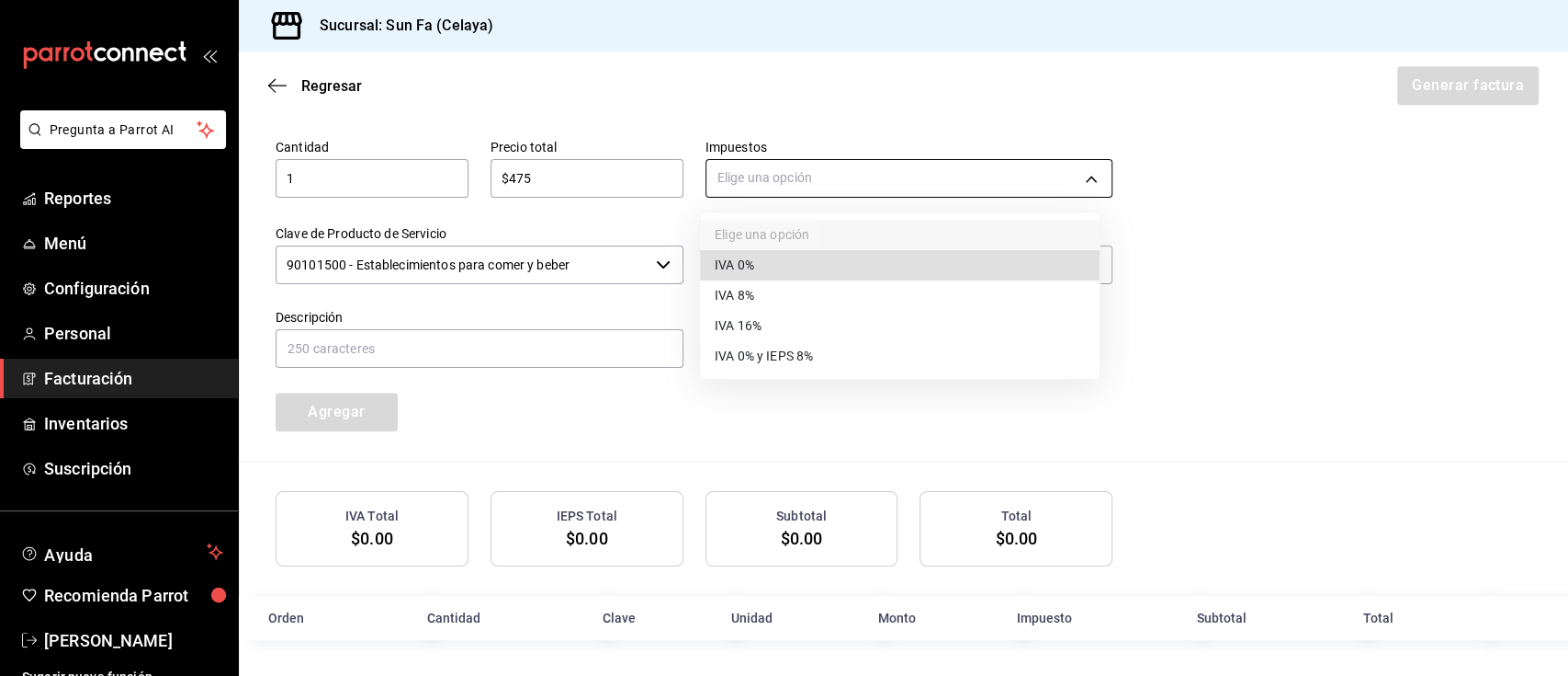
click at [1036, 177] on body "Pregunta a Parrot AI Reportes Menú Configuración Personal Facturación Inventari…" at bounding box center [784, 338] width 1568 height 676
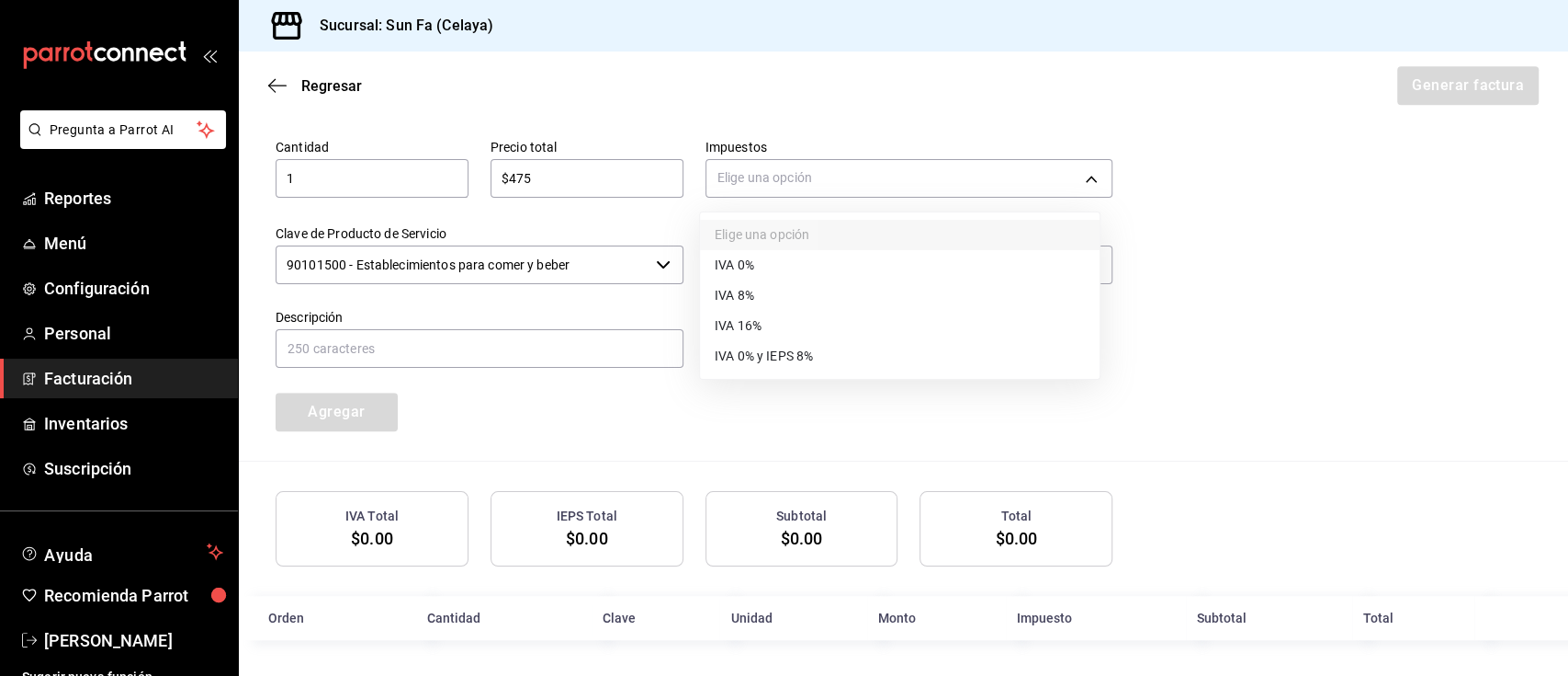
click at [770, 325] on li "IVA 16%" at bounding box center [900, 326] width 400 height 30
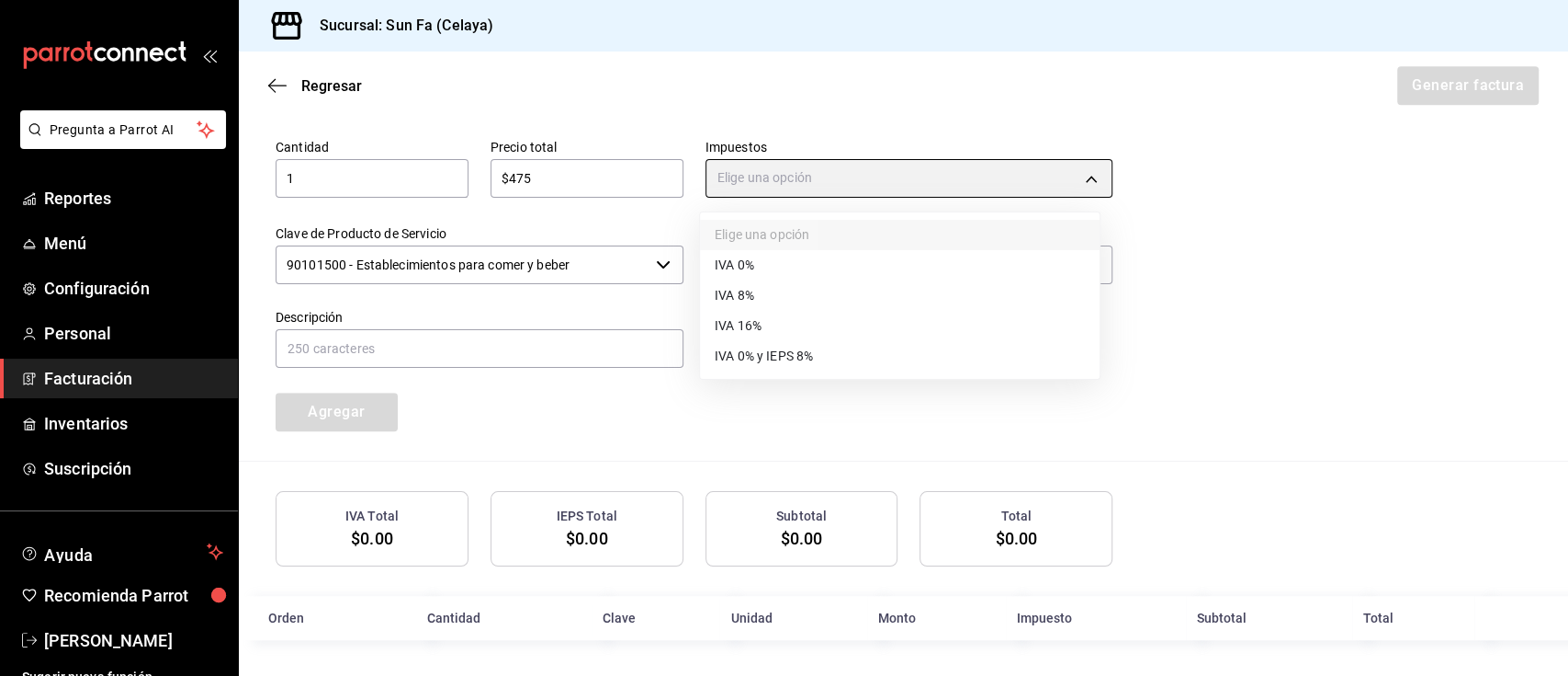
type input "IVA_16"
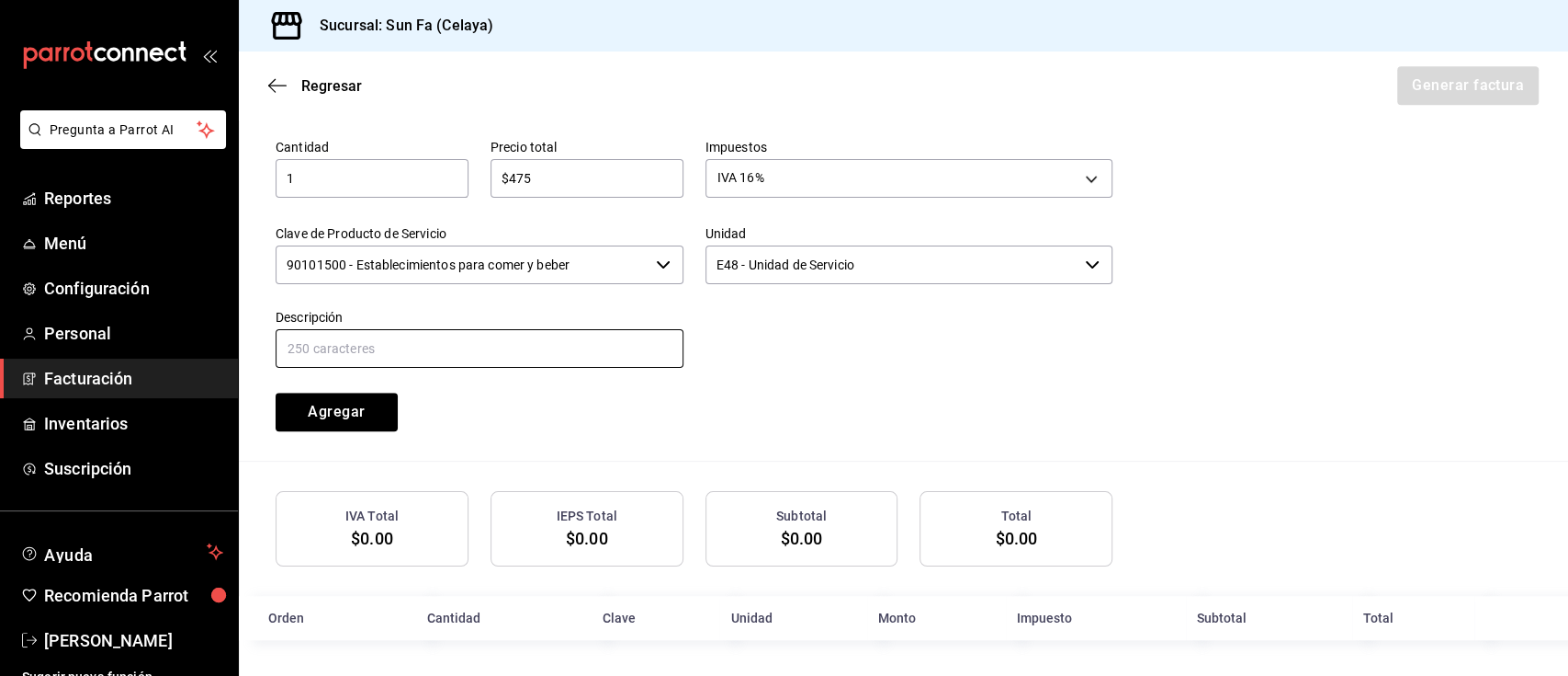
click at [472, 352] on input "text" at bounding box center [480, 347] width 408 height 38
type input "PAQUETE FAMILIAR"
click at [343, 400] on button "Agregar" at bounding box center [336, 411] width 123 height 38
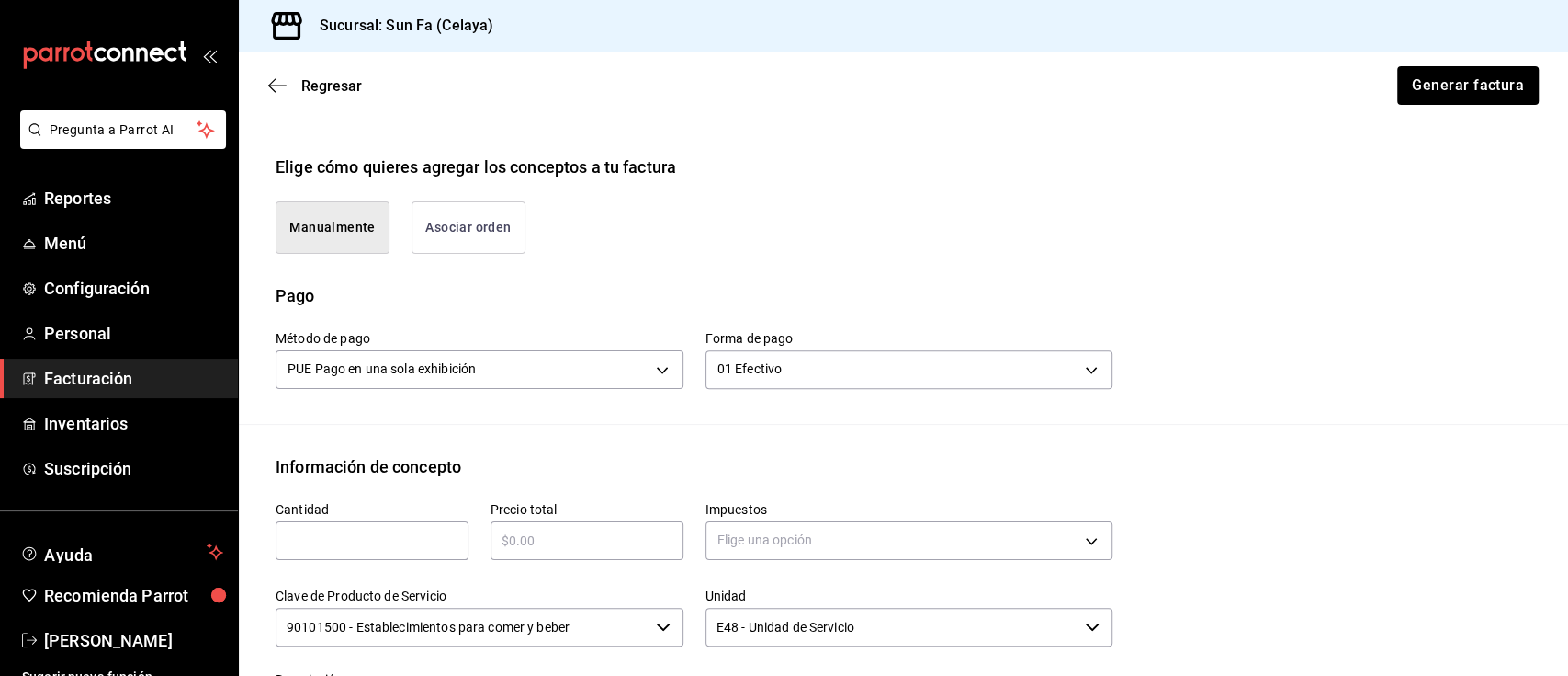
scroll to position [563, 0]
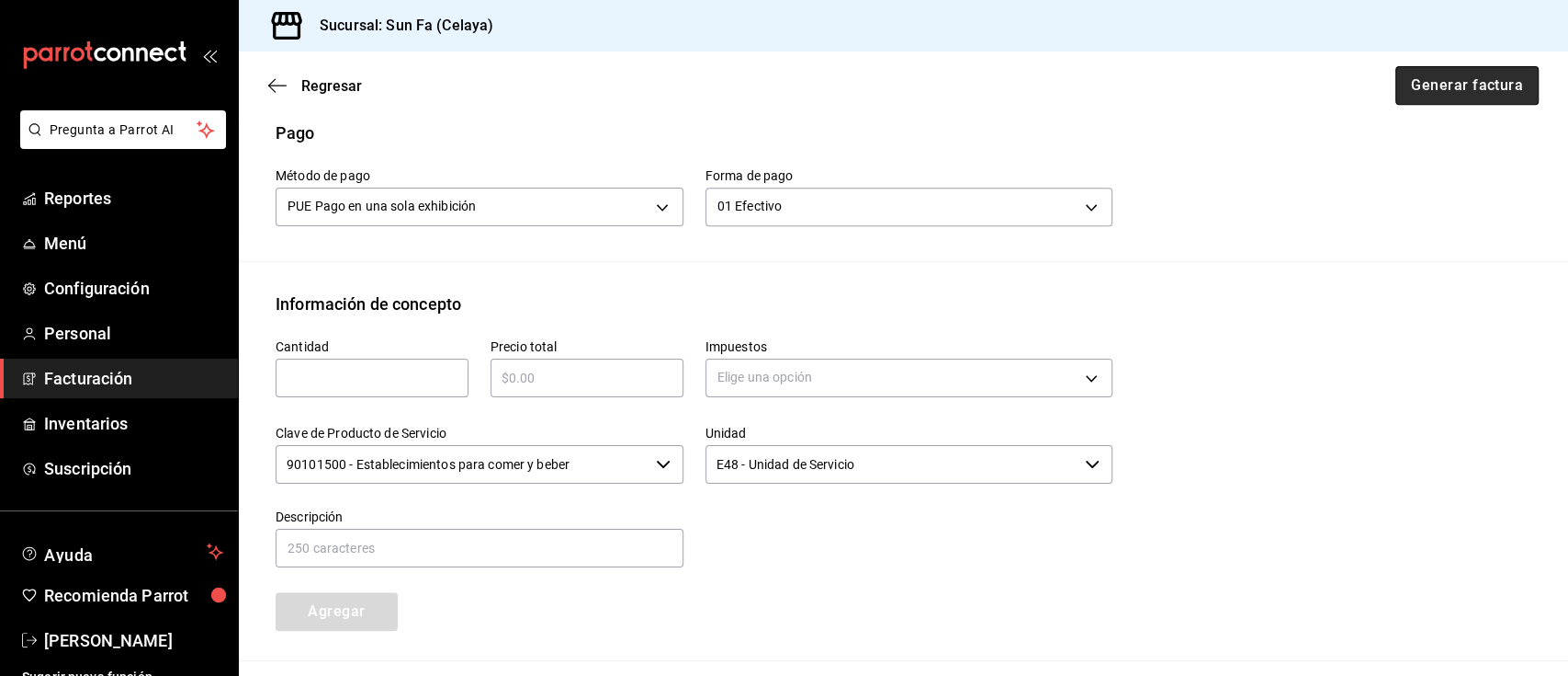
click at [1484, 80] on button "Generar factura" at bounding box center [1467, 84] width 143 height 38
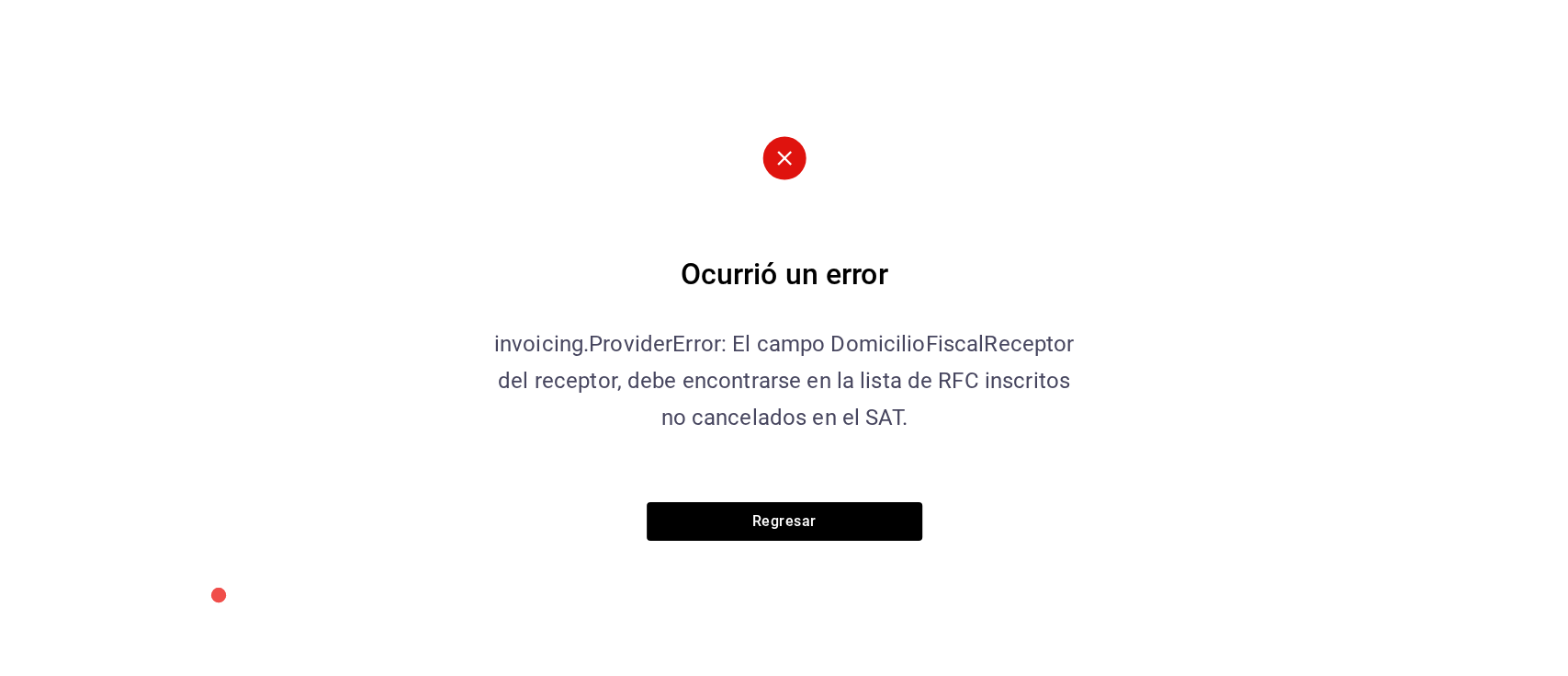
click at [806, 499] on div "Ocurrió un error invoicing.ProviderError: El campo DomicilioFiscalReceptor del …" at bounding box center [784, 338] width 597 height 404
click at [808, 523] on button "Regresar" at bounding box center [784, 520] width 276 height 38
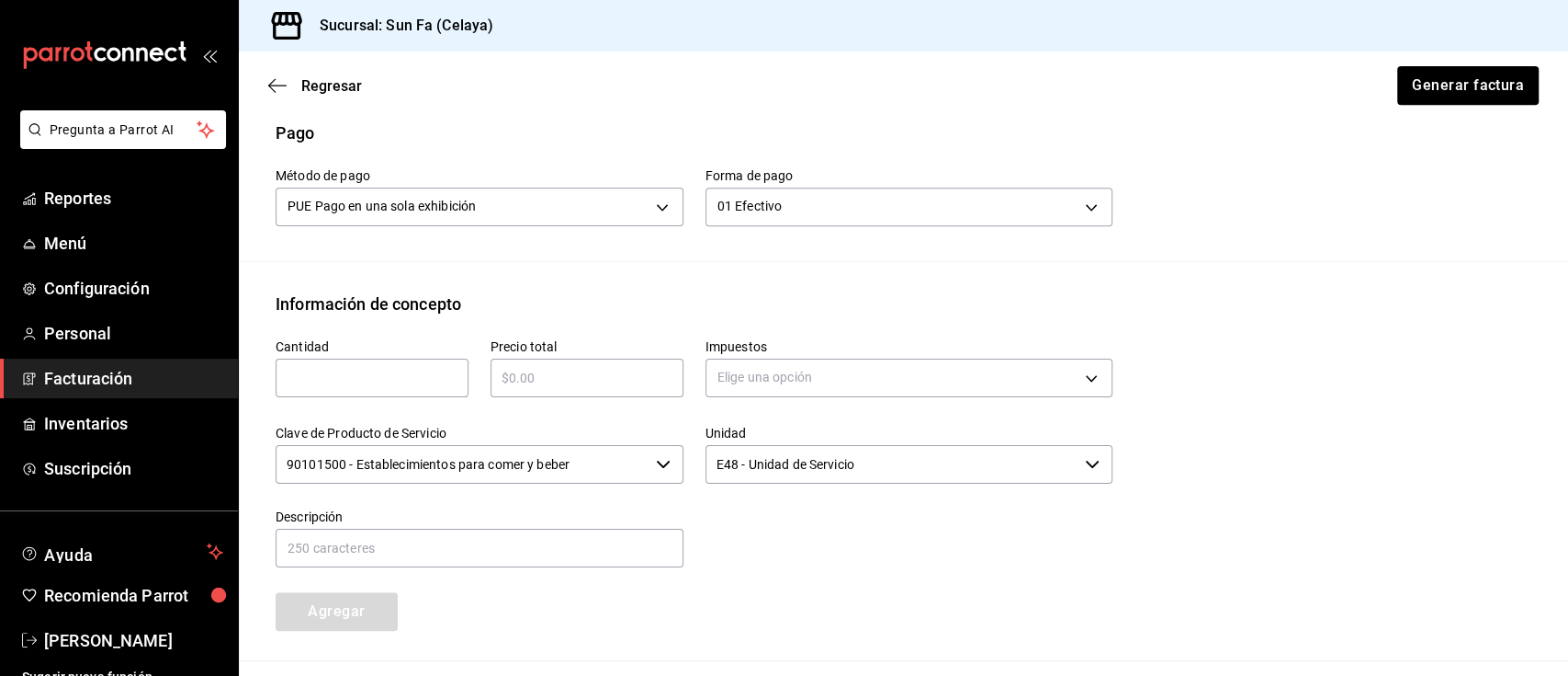
click at [749, 322] on div "Impuestos Elige una opción" at bounding box center [898, 359] width 430 height 86
